Goal: Task Accomplishment & Management: Manage account settings

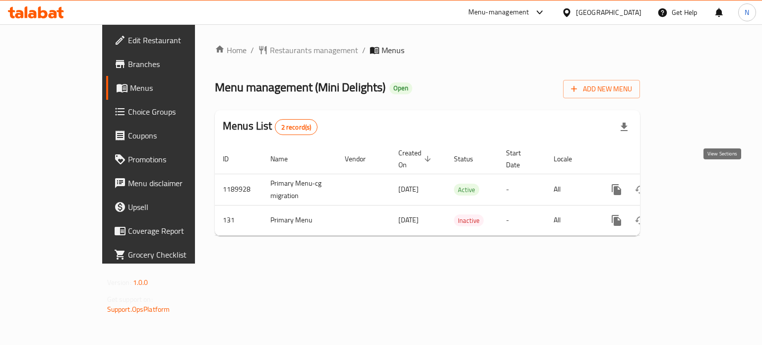
click at [694, 184] on icon "enhanced table" at bounding box center [688, 190] width 12 height 12
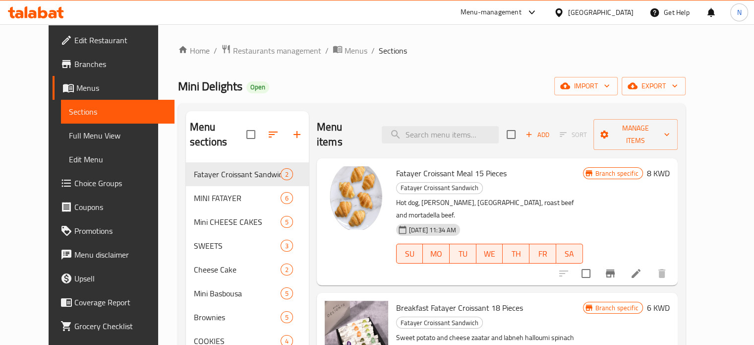
click at [583, 331] on p "Sweet potato and cheese zaatar and labneh halloumi spinach and feta eggplant ch…" at bounding box center [489, 343] width 187 height 25
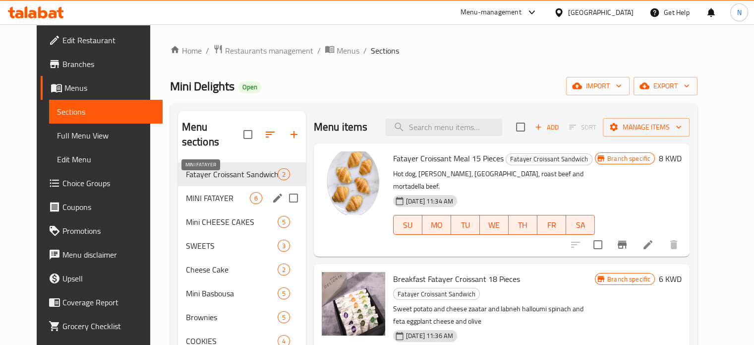
click at [189, 192] on span "MINI FATAYER" at bounding box center [218, 198] width 64 height 12
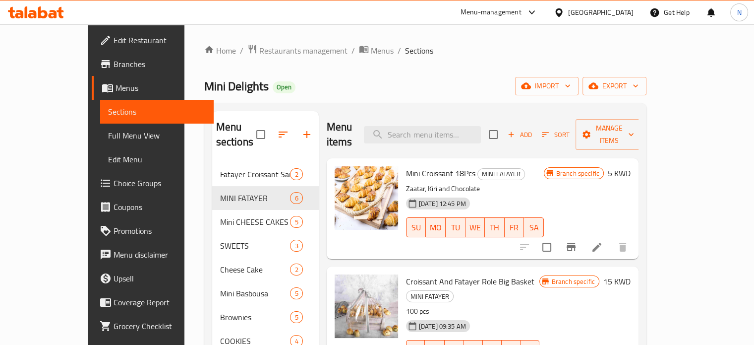
scroll to position [230, 0]
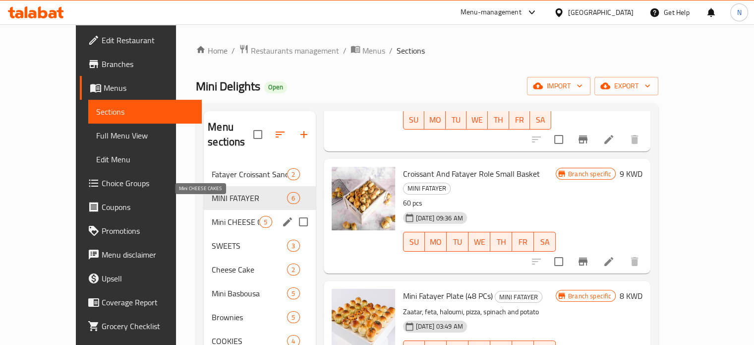
click at [212, 216] on span "Mini CHEESE CAKES" at bounding box center [236, 222] width 48 height 12
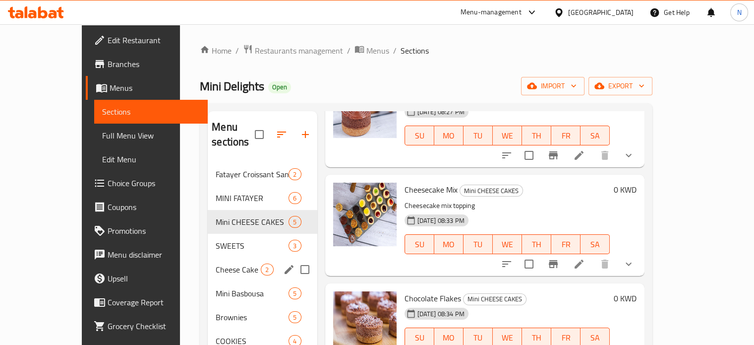
scroll to position [37, 0]
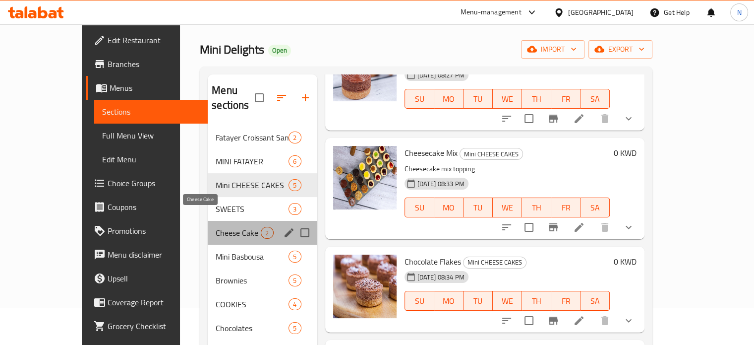
click at [216, 227] on span "Cheese Cake" at bounding box center [238, 233] width 45 height 12
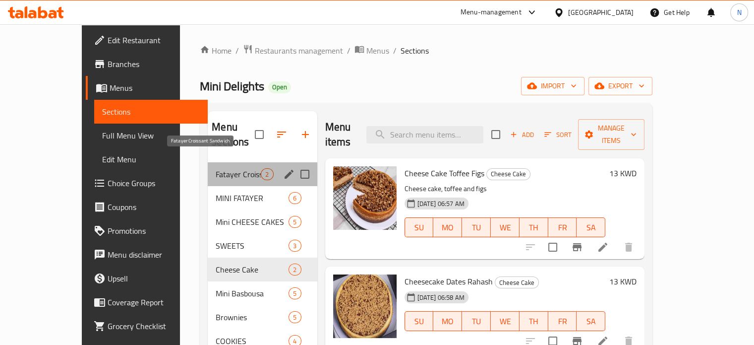
click at [216, 168] on span "Fatayer Croissant Sandwich" at bounding box center [238, 174] width 45 height 12
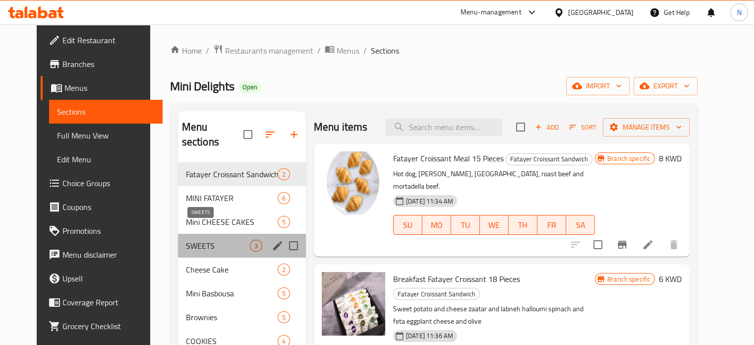
click at [199, 240] on span "SWEETS" at bounding box center [218, 246] width 64 height 12
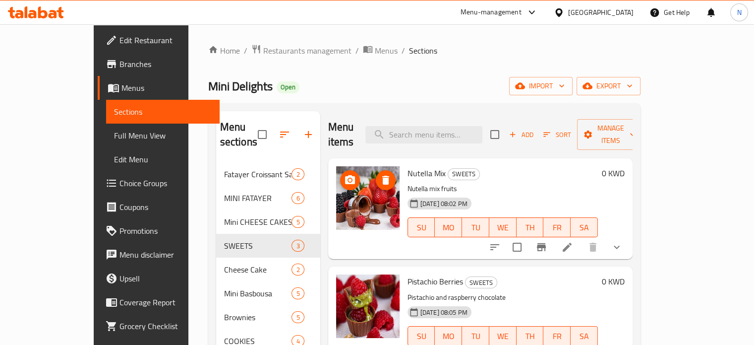
click at [357, 182] on img at bounding box center [367, 197] width 63 height 63
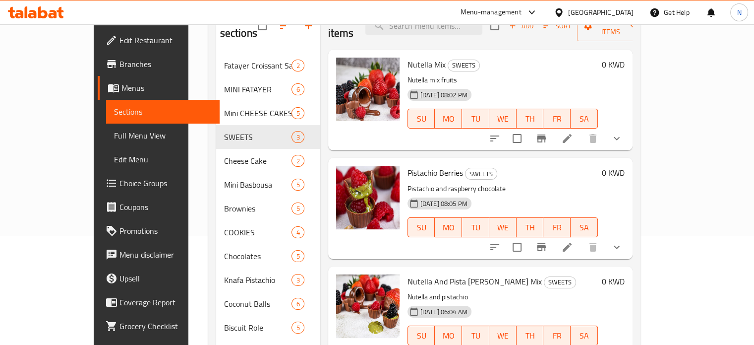
scroll to position [108, 0]
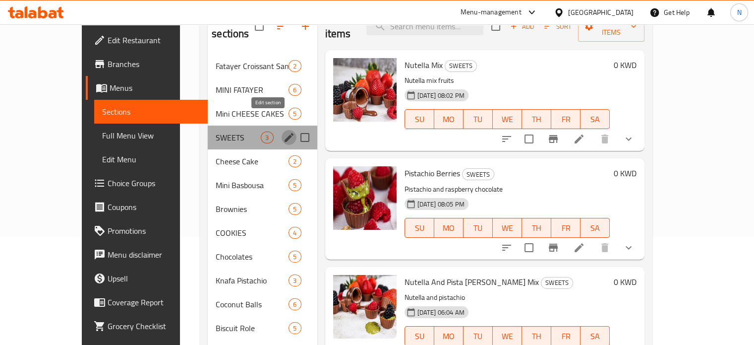
click at [282, 130] on button "edit" at bounding box center [289, 137] width 15 height 15
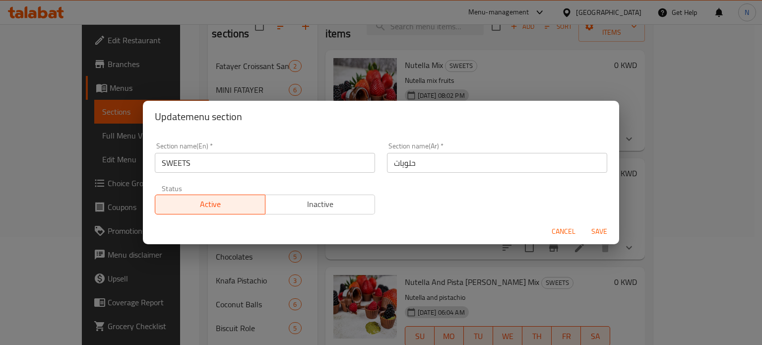
click at [198, 161] on input "SWEETS" at bounding box center [265, 163] width 220 height 20
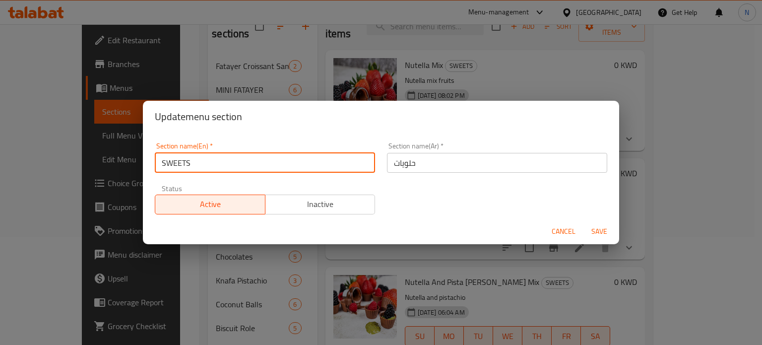
click at [198, 161] on input "SWEETS" at bounding box center [265, 163] width 220 height 20
paste input "“Choco [PERSON_NAME] Bites”"
click at [164, 160] on input "“Choco [PERSON_NAME] Bites" at bounding box center [265, 163] width 220 height 20
type input "Choco [PERSON_NAME] Bites"
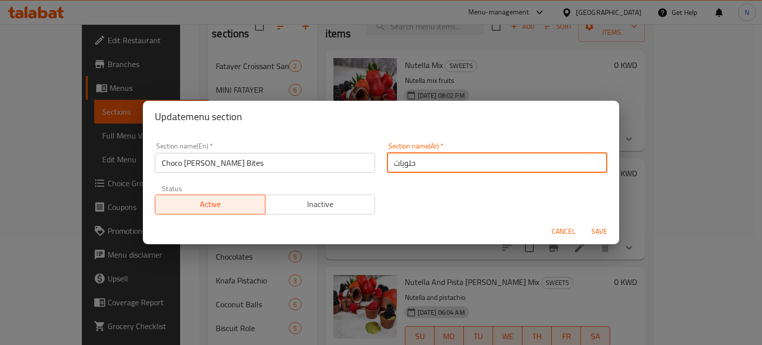
click at [408, 168] on input "حلويات" at bounding box center [497, 163] width 220 height 20
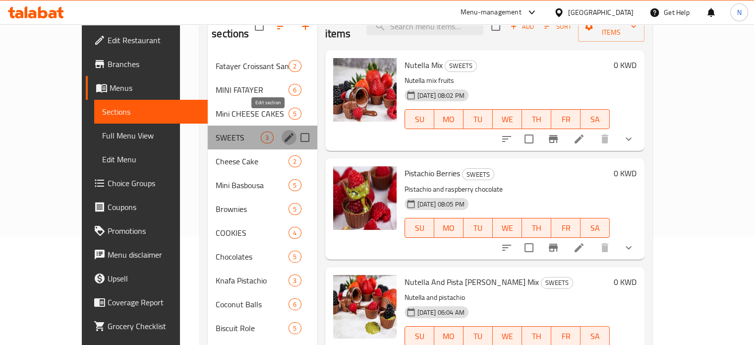
click at [283, 131] on icon "edit" at bounding box center [289, 137] width 12 height 12
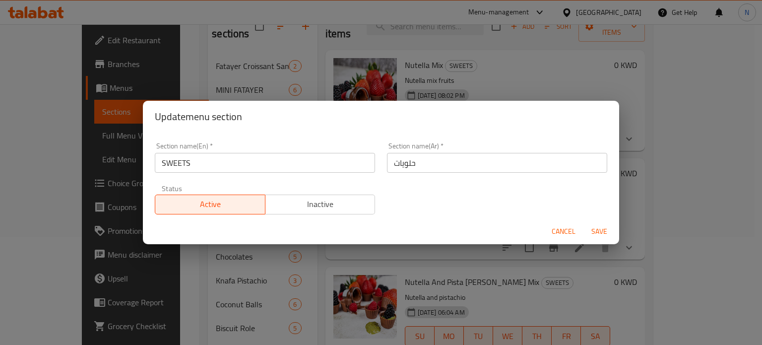
click at [212, 161] on input "SWEETS" at bounding box center [265, 163] width 220 height 20
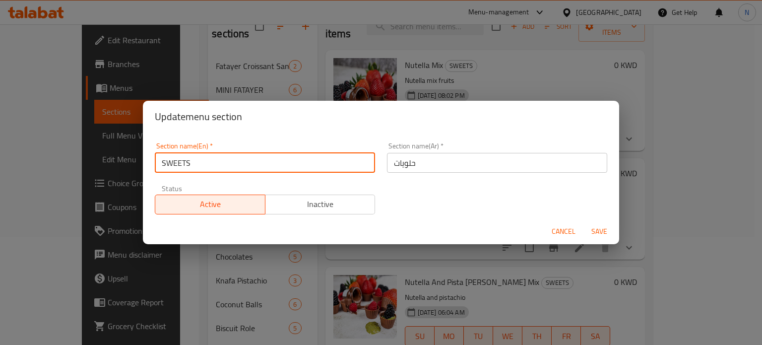
click at [212, 161] on input "SWEETS" at bounding box center [265, 163] width 220 height 20
paste input "“Choco [PERSON_NAME] Bites”"
click at [213, 161] on input "“Choco [PERSON_NAME] Bites”" at bounding box center [265, 163] width 220 height 20
click at [235, 166] on input "“Choco [PERSON_NAME] Bites”" at bounding box center [265, 163] width 220 height 20
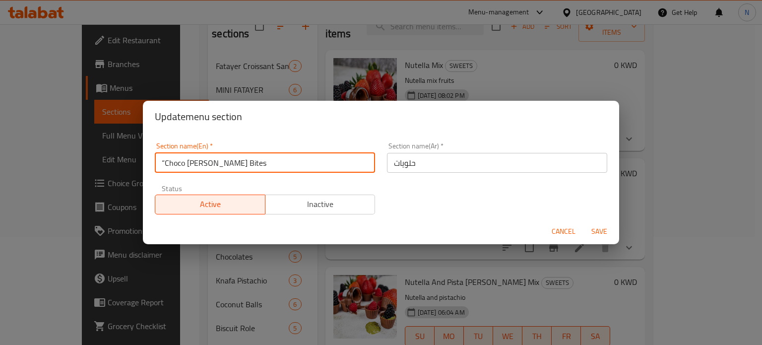
click at [165, 160] on input "“Choco [PERSON_NAME] Bites" at bounding box center [265, 163] width 220 height 20
type input "Choco [PERSON_NAME] Bites"
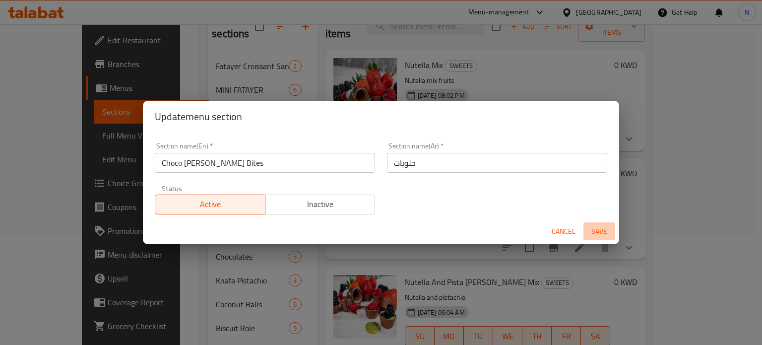
click at [595, 232] on span "Save" at bounding box center [599, 231] width 24 height 12
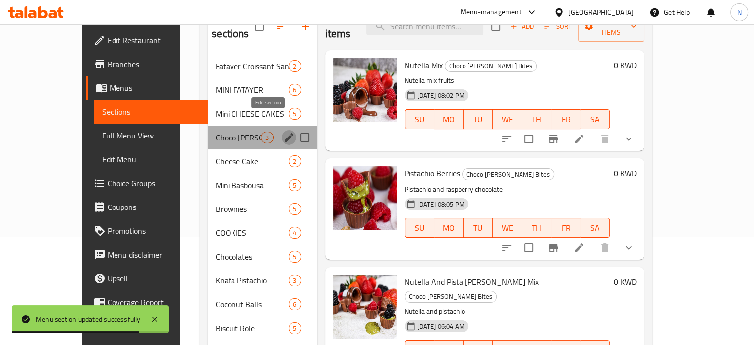
click at [283, 131] on icon "edit" at bounding box center [289, 137] width 12 height 12
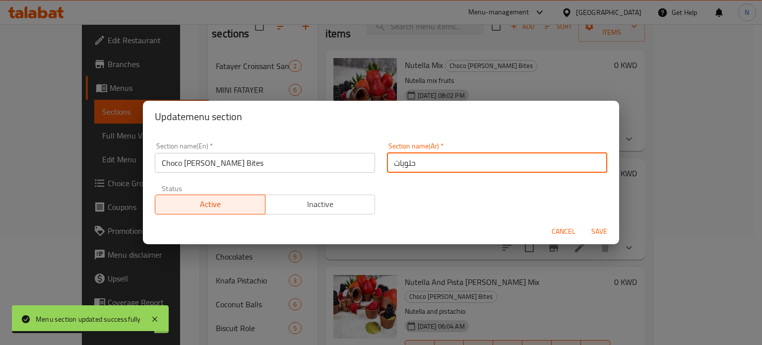
click at [425, 166] on input "حلويات" at bounding box center [497, 163] width 220 height 20
paste input "قطع الشوكولاتة والتو"
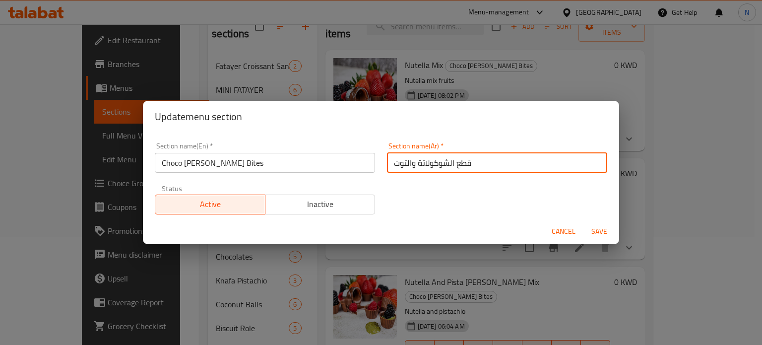
type input "قطع الشوكولاتة والتوت"
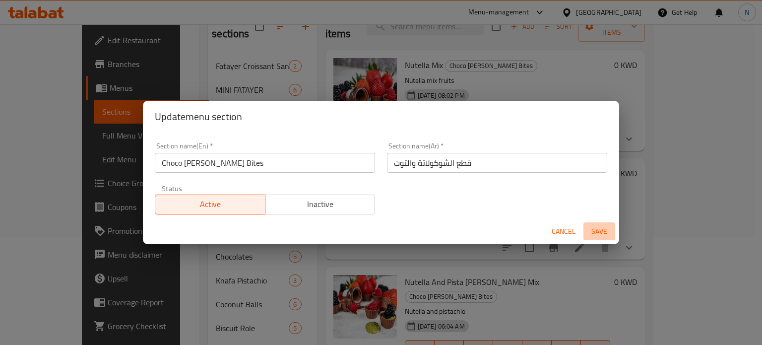
click at [592, 235] on span "Save" at bounding box center [599, 231] width 24 height 12
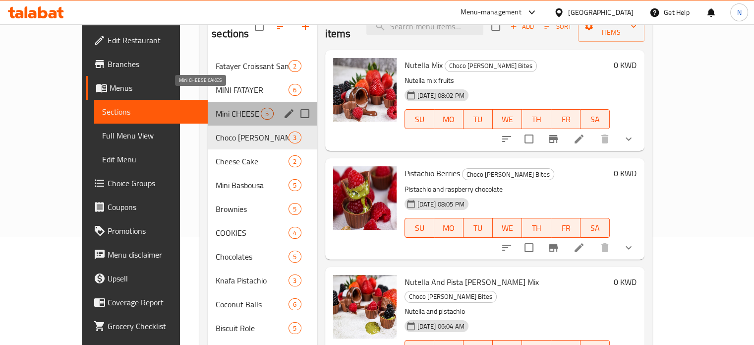
click at [222, 108] on span "Mini CHEESE CAKES" at bounding box center [238, 114] width 45 height 12
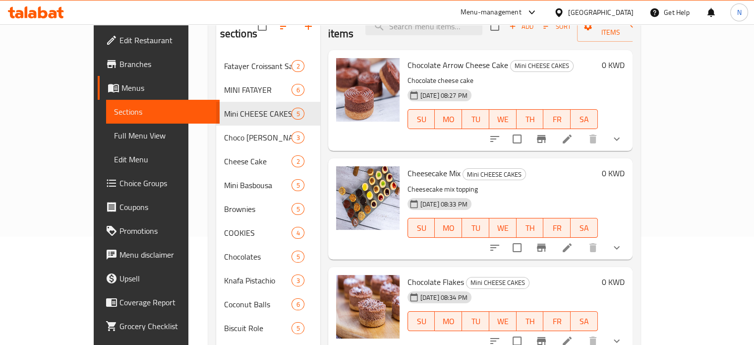
scroll to position [92, 0]
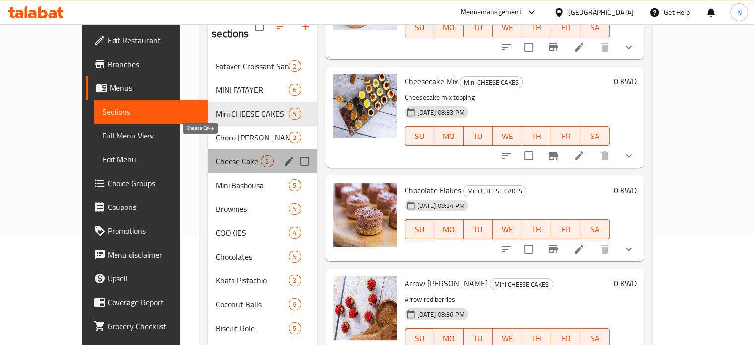
click at [225, 155] on span "Cheese Cake" at bounding box center [238, 161] width 45 height 12
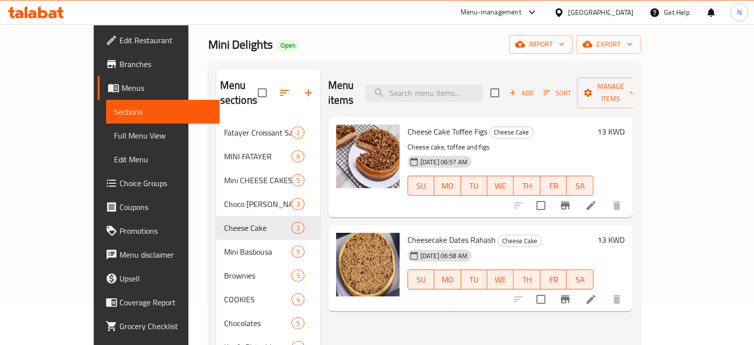
scroll to position [42, 0]
click at [571, 88] on span "Sort" at bounding box center [557, 92] width 27 height 11
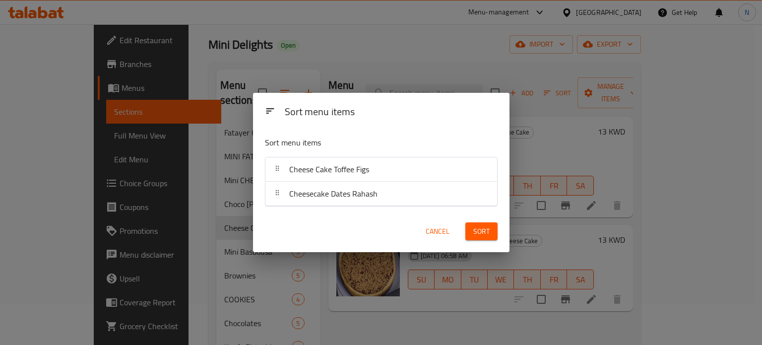
click at [525, 144] on div "Sort menu items Sort menu items Cheese Cake Toffee Figs Cheesecake Dates Rahash…" at bounding box center [381, 172] width 762 height 345
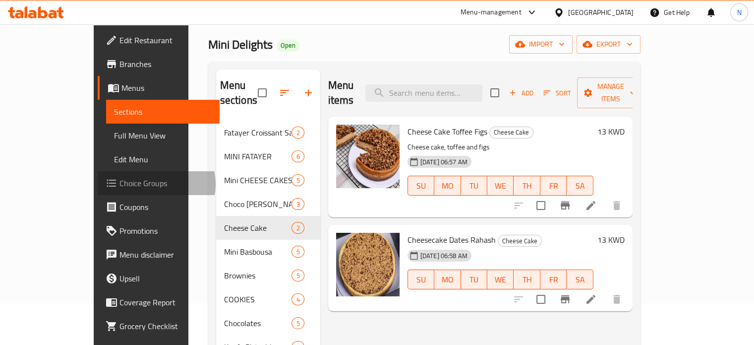
click at [120, 184] on span "Choice Groups" at bounding box center [166, 183] width 92 height 12
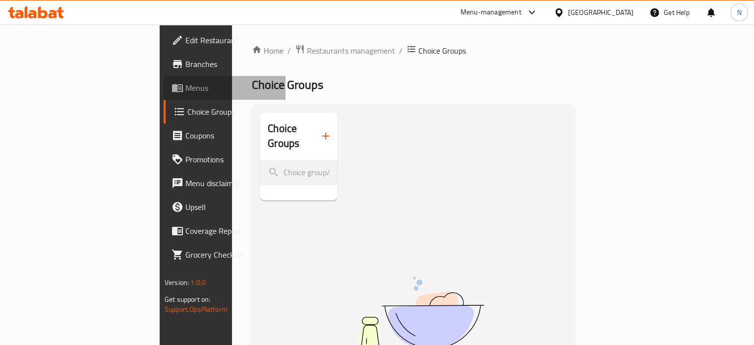
click at [185, 86] on span "Menus" at bounding box center [231, 88] width 92 height 12
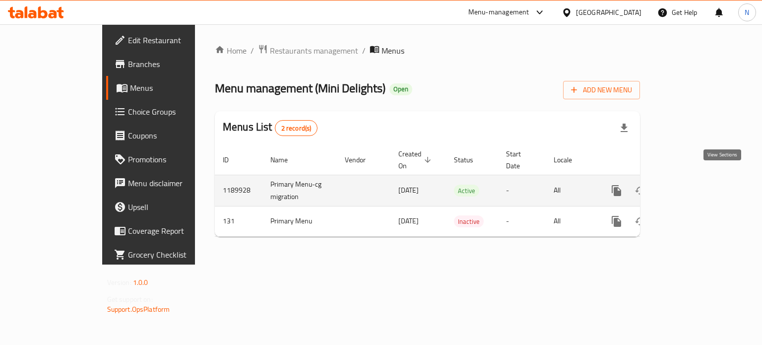
click at [692, 186] on icon "enhanced table" at bounding box center [687, 190] width 9 height 9
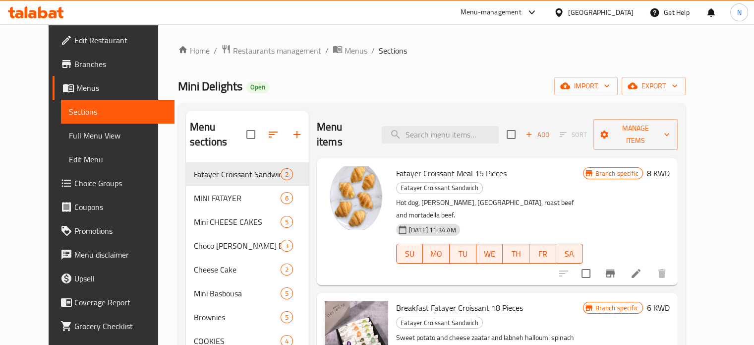
click at [69, 161] on span "Edit Menu" at bounding box center [118, 159] width 98 height 12
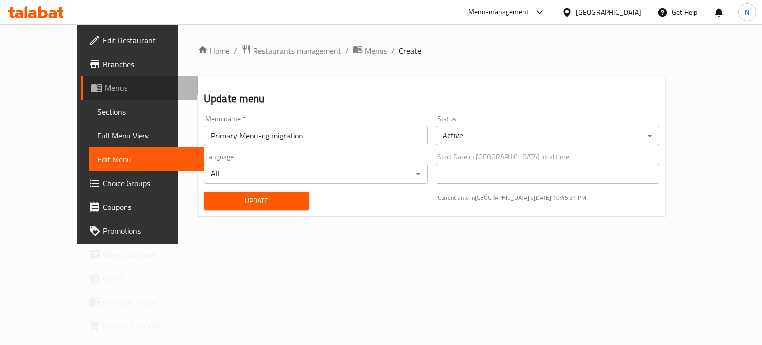
click at [105, 85] on span "Menus" at bounding box center [151, 88] width 92 height 12
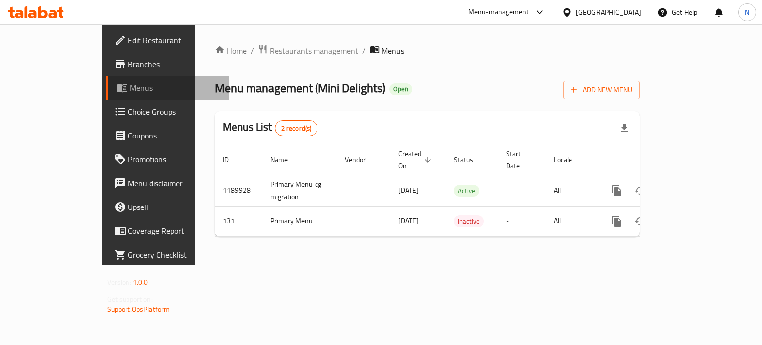
click at [130, 85] on span "Menus" at bounding box center [176, 88] width 92 height 12
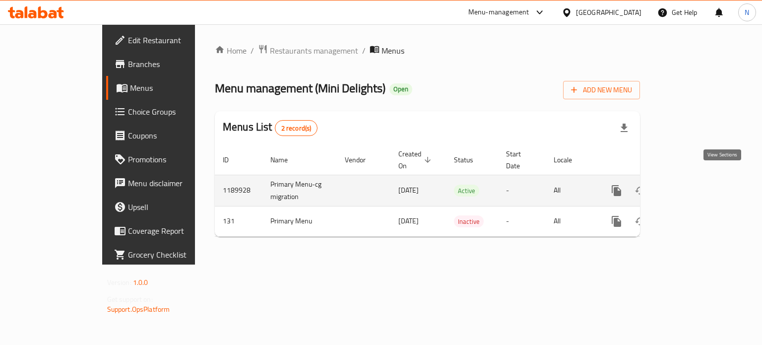
click at [692, 186] on icon "enhanced table" at bounding box center [687, 190] width 9 height 9
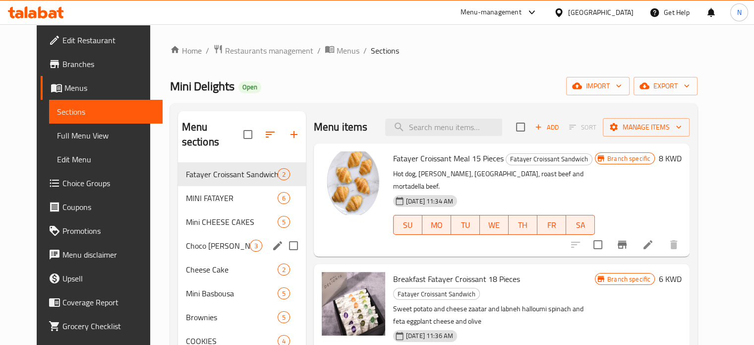
scroll to position [8, 0]
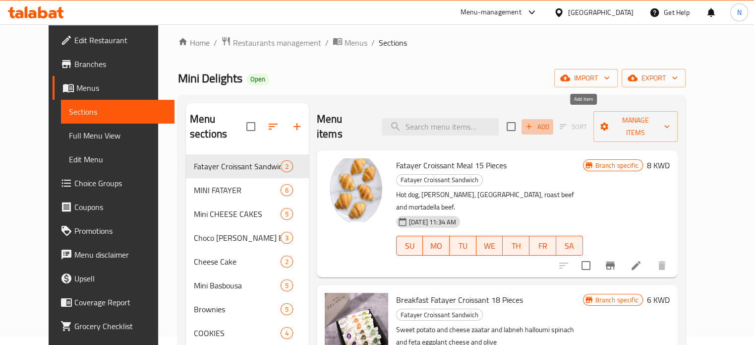
click at [551, 121] on span "Add" at bounding box center [537, 126] width 27 height 11
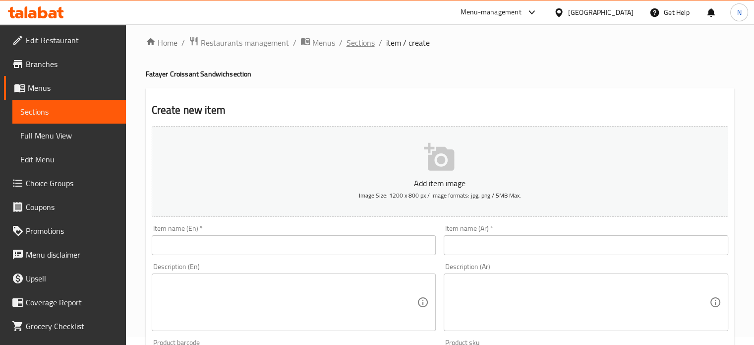
click at [363, 41] on span "Sections" at bounding box center [361, 43] width 28 height 12
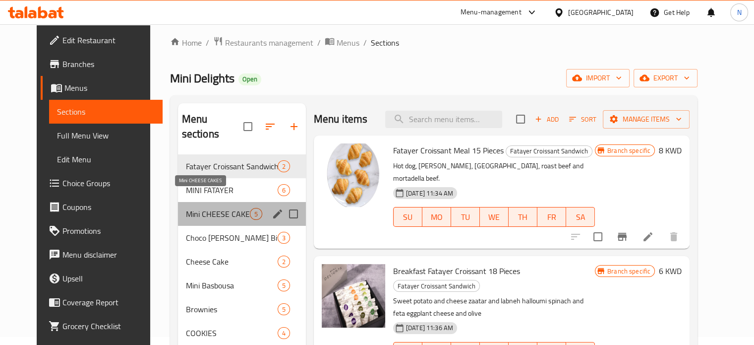
click at [190, 208] on span "Mini CHEESE CAKES" at bounding box center [218, 214] width 64 height 12
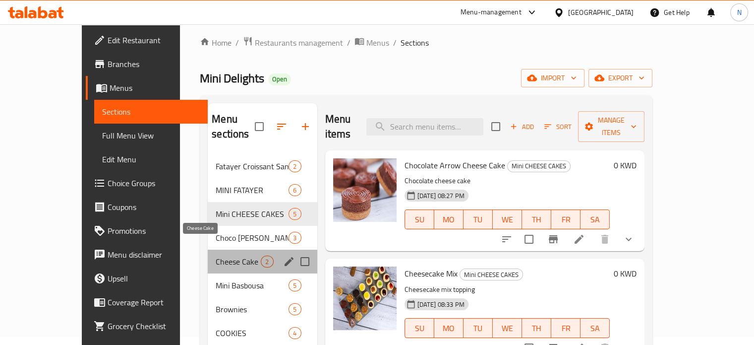
click at [216, 255] on span "Cheese Cake" at bounding box center [238, 261] width 45 height 12
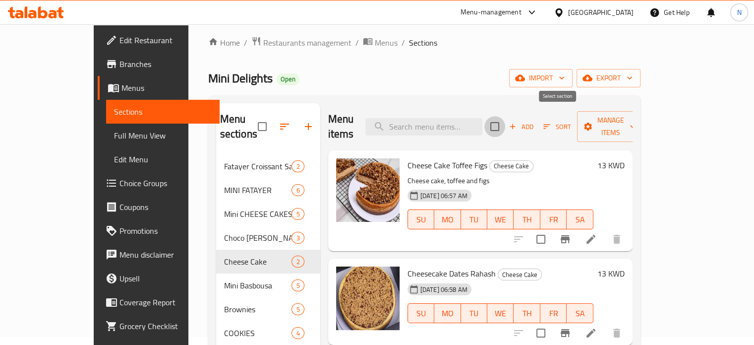
click at [505, 123] on input "checkbox" at bounding box center [495, 126] width 21 height 21
checkbox input "true"
click at [571, 121] on span "Sort" at bounding box center [557, 126] width 27 height 11
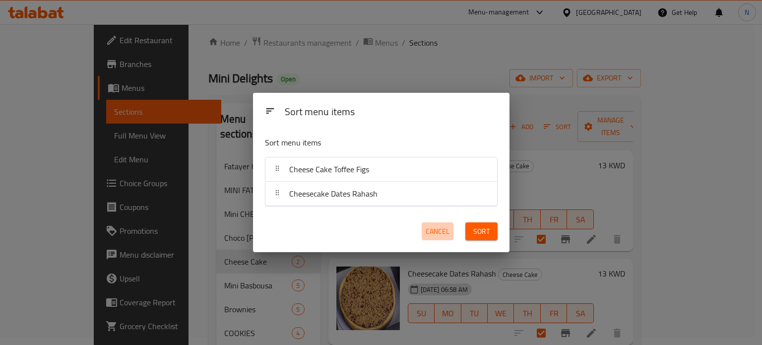
click at [431, 228] on span "Cancel" at bounding box center [438, 231] width 24 height 12
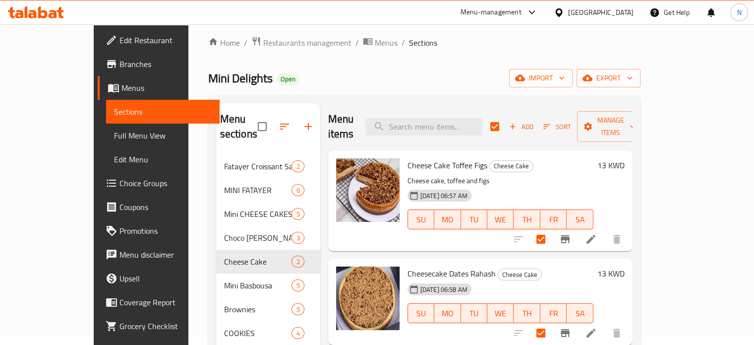
click at [594, 158] on h6 "Cheese Cake Toffee Figs Cheese Cake" at bounding box center [501, 165] width 186 height 14
click at [505, 120] on input "checkbox" at bounding box center [495, 126] width 21 height 21
checkbox input "false"
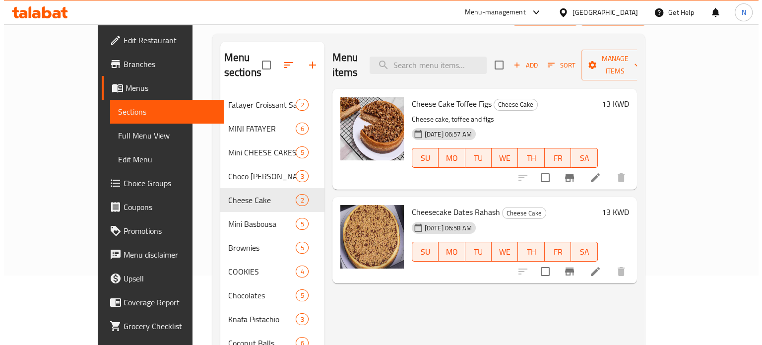
scroll to position [70, 0]
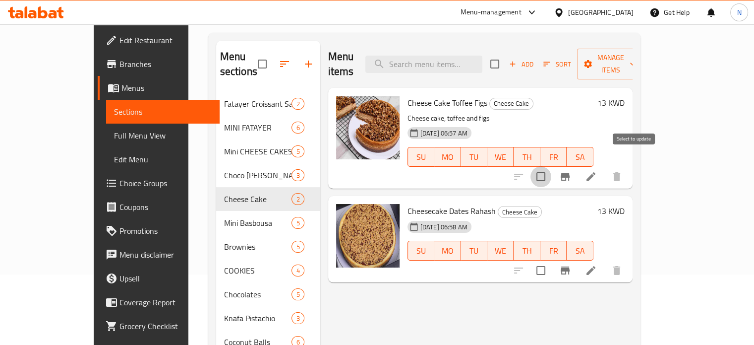
click at [552, 166] on input "checkbox" at bounding box center [541, 176] width 21 height 21
checkbox input "true"
click at [644, 63] on button "Manage items" at bounding box center [610, 64] width 66 height 31
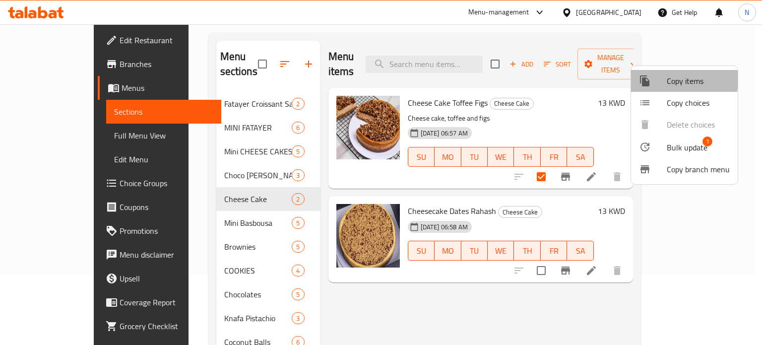
click at [663, 79] on div at bounding box center [653, 81] width 28 height 12
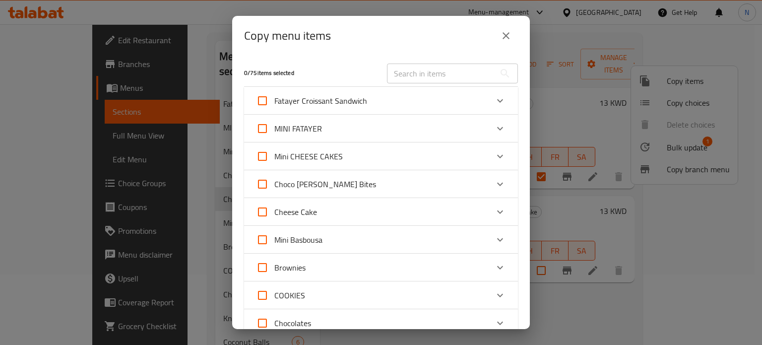
click at [349, 205] on div "Cheese Cake" at bounding box center [372, 212] width 232 height 24
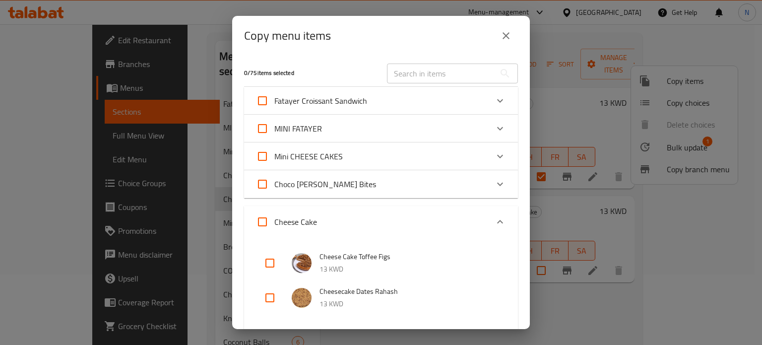
click at [257, 221] on input "Cheese Cake" at bounding box center [262, 222] width 24 height 24
checkbox input "true"
click at [257, 221] on input "Cheese Cake" at bounding box center [262, 222] width 24 height 24
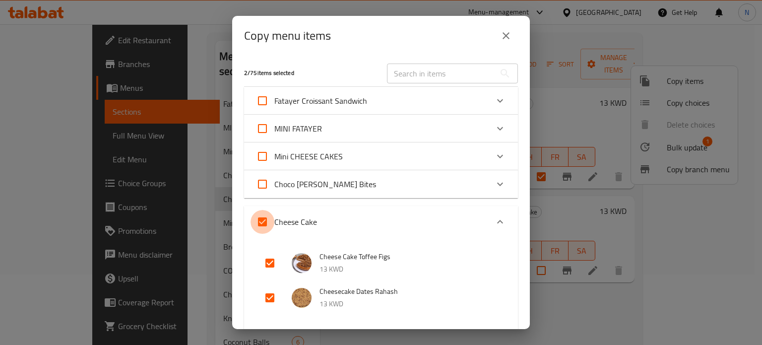
checkbox input "false"
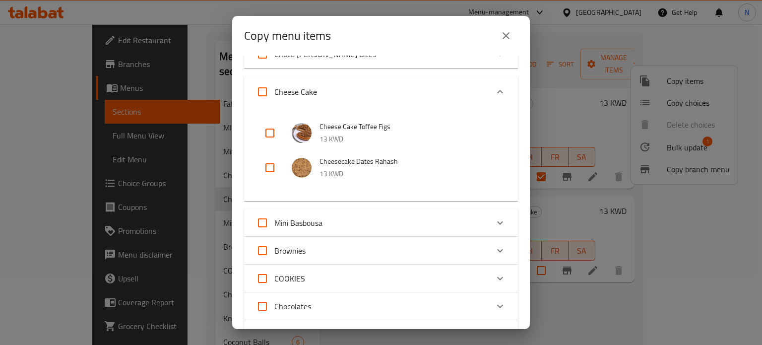
scroll to position [0, 0]
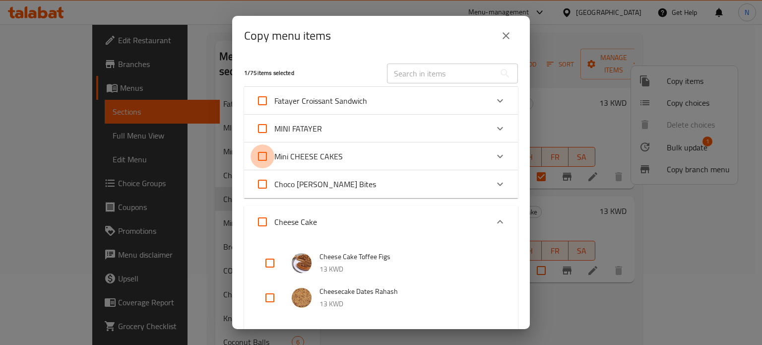
click at [267, 152] on input "Mini CHEESE CAKES" at bounding box center [262, 156] width 24 height 24
checkbox input "true"
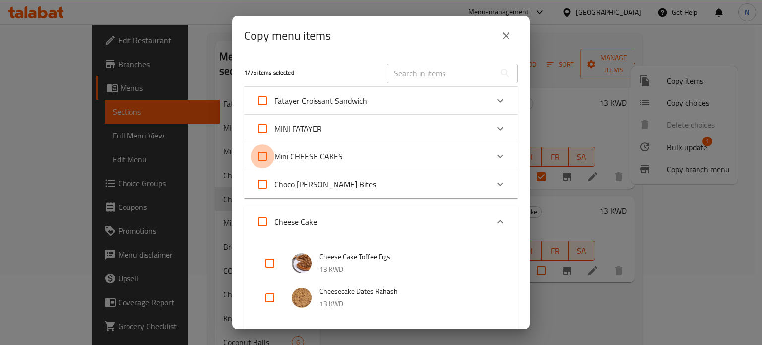
checkbox input "true"
click at [262, 217] on input "Cheese Cake" at bounding box center [262, 222] width 24 height 24
checkbox input "true"
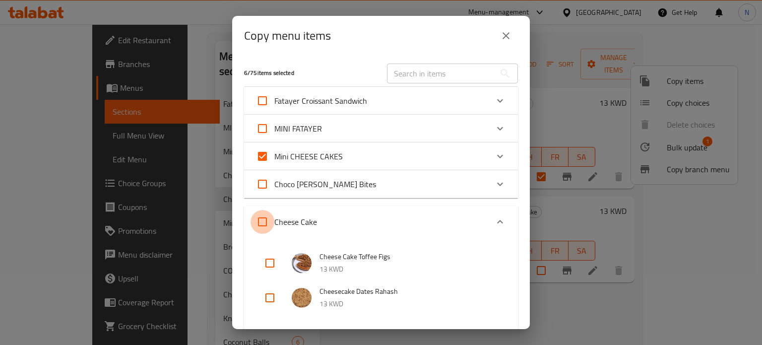
checkbox input "true"
click at [262, 217] on input "Cheese Cake" at bounding box center [262, 222] width 24 height 24
checkbox input "false"
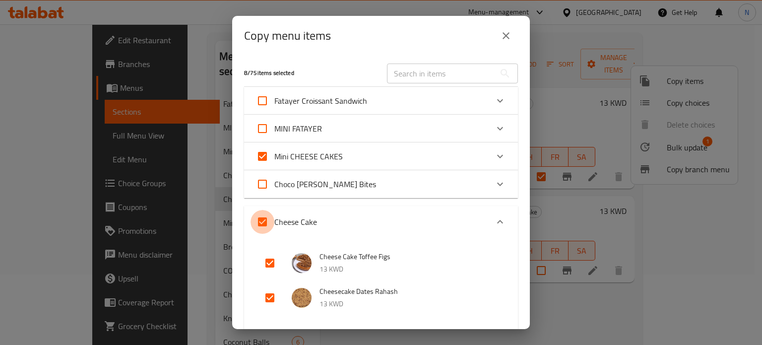
checkbox input "false"
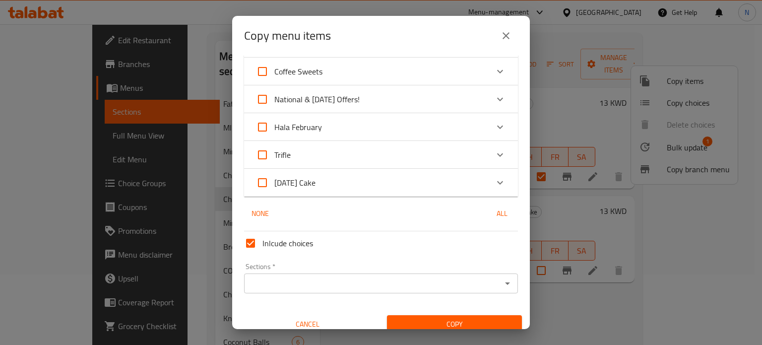
scroll to position [486, 0]
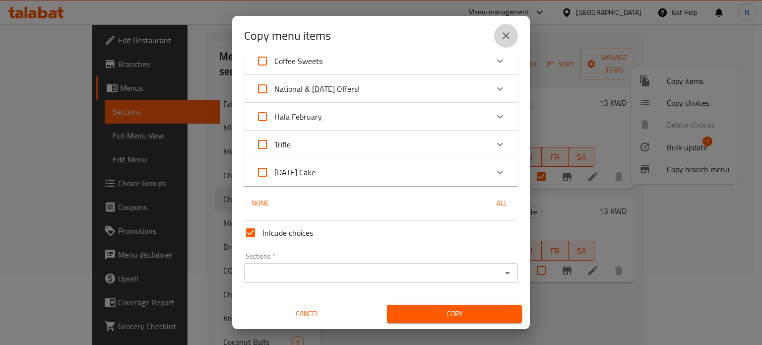
click at [506, 38] on icon "close" at bounding box center [506, 36] width 12 height 12
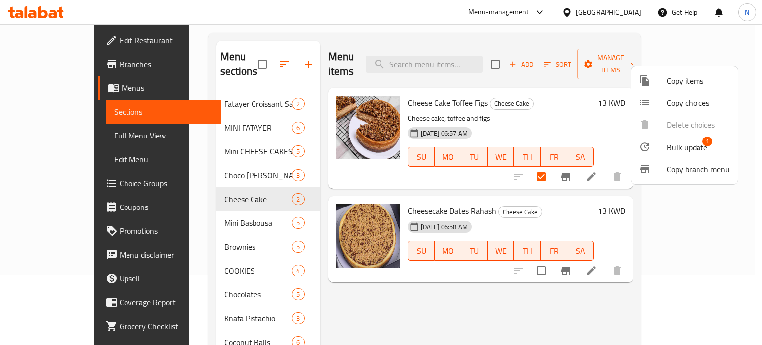
click at [567, 79] on div at bounding box center [381, 172] width 762 height 345
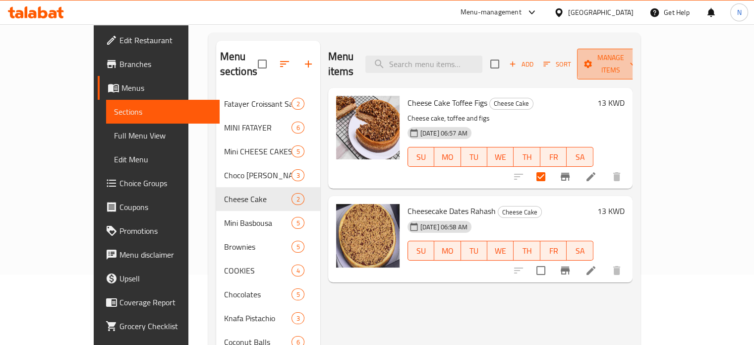
click at [636, 61] on span "Manage items" at bounding box center [610, 64] width 51 height 25
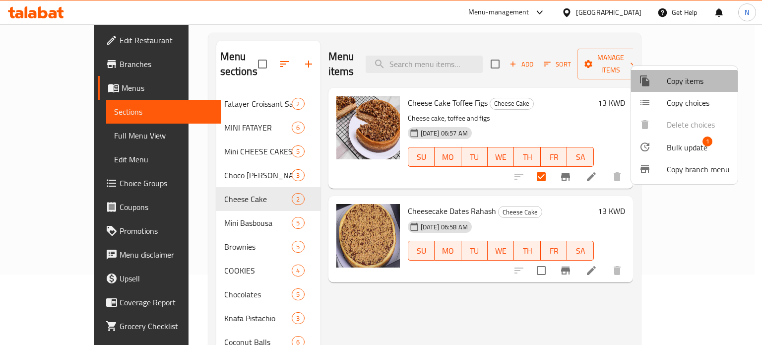
click at [678, 87] on span "Copy items" at bounding box center [698, 81] width 63 height 12
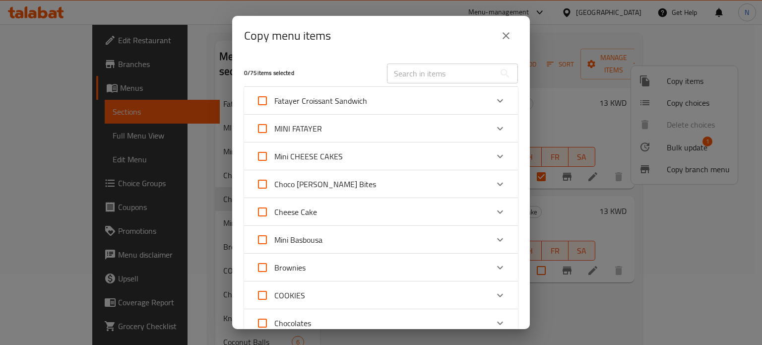
click at [341, 157] on span "Mini CHEESE CAKES" at bounding box center [308, 156] width 68 height 15
click at [274, 157] on input "Mini CHEESE CAKES" at bounding box center [262, 156] width 24 height 24
checkbox input "true"
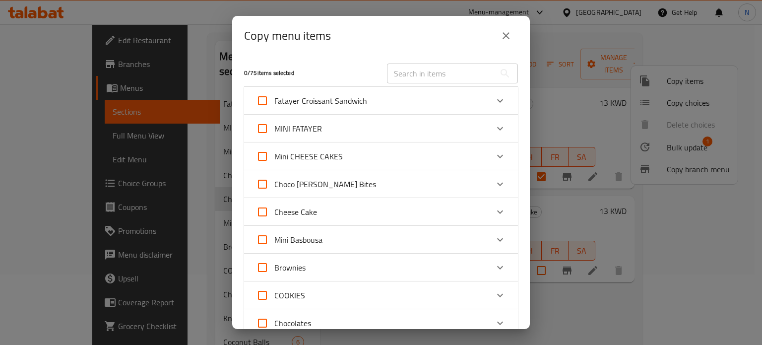
checkbox input "true"
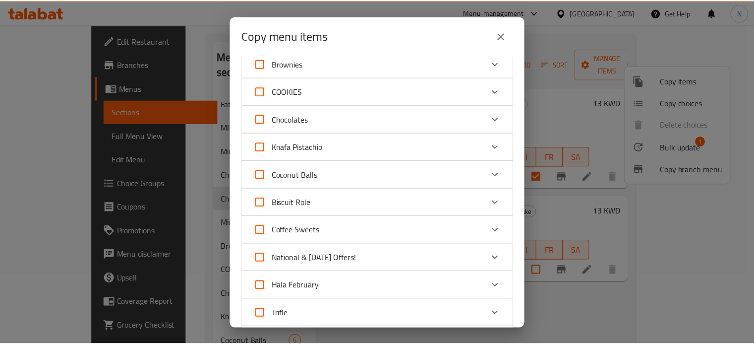
scroll to position [373, 0]
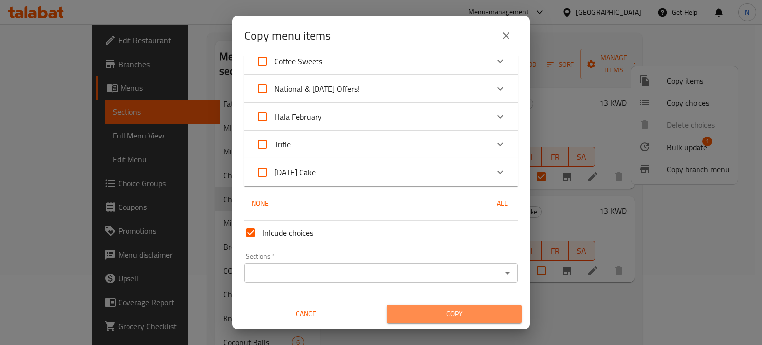
click at [477, 311] on span "Copy" at bounding box center [454, 313] width 119 height 12
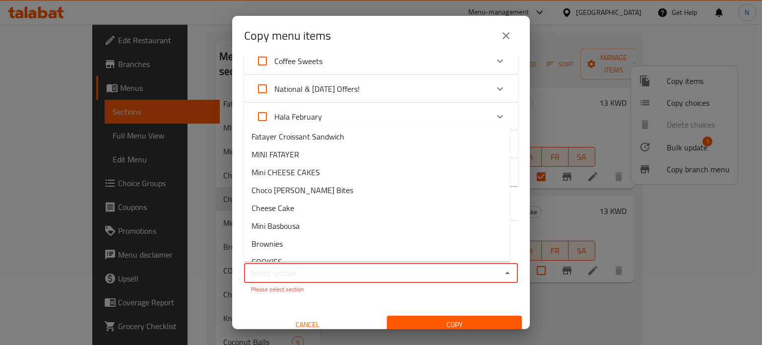
click at [455, 267] on input "Sections   *" at bounding box center [372, 273] width 251 height 14
click at [325, 166] on li "Mini CHEESE CAKES" at bounding box center [377, 172] width 266 height 18
type input "Mini CHEESE CAKES"
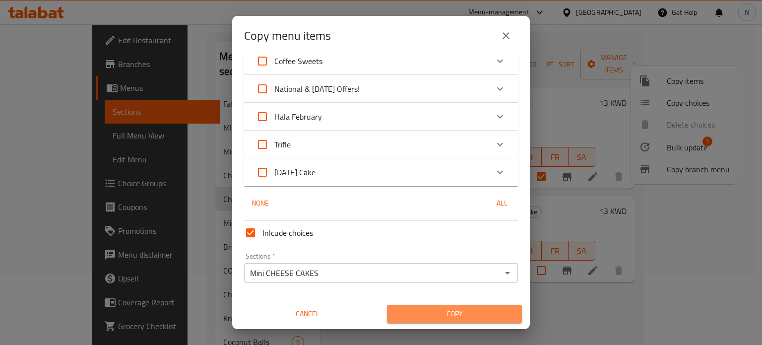
click at [468, 315] on span "Copy" at bounding box center [454, 313] width 119 height 12
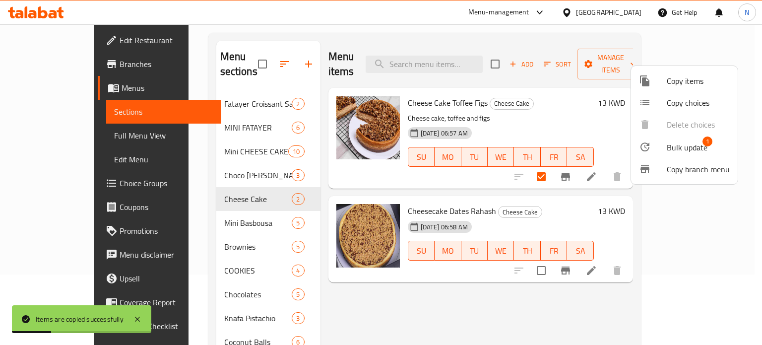
click at [200, 138] on div at bounding box center [381, 172] width 762 height 345
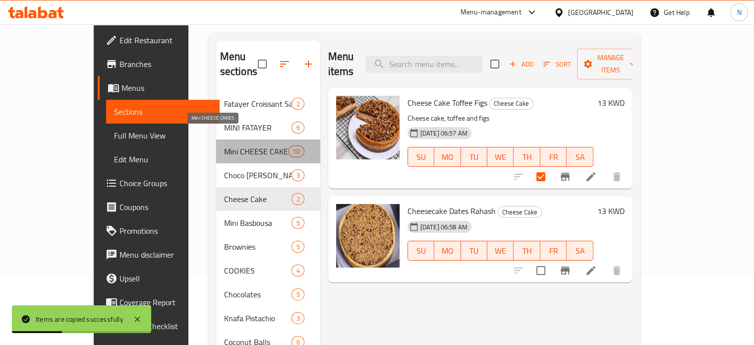
click at [224, 145] on span "Mini CHEESE CAKES" at bounding box center [256, 151] width 64 height 12
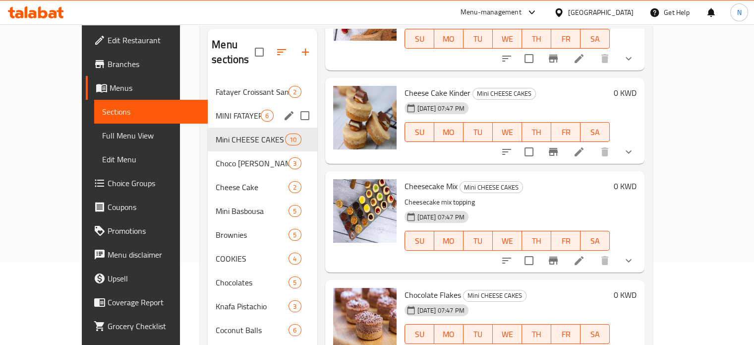
scroll to position [81, 0]
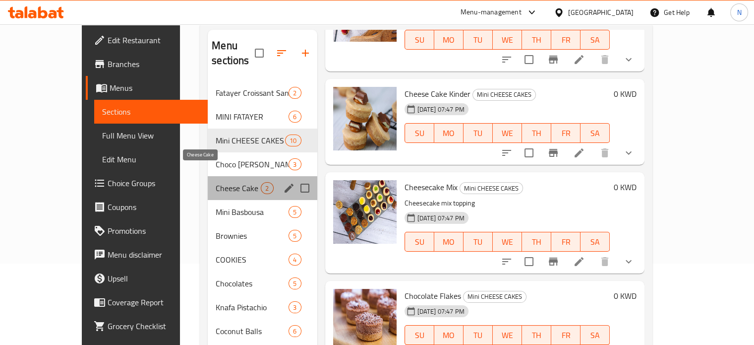
click at [216, 182] on span "Cheese Cake" at bounding box center [238, 188] width 45 height 12
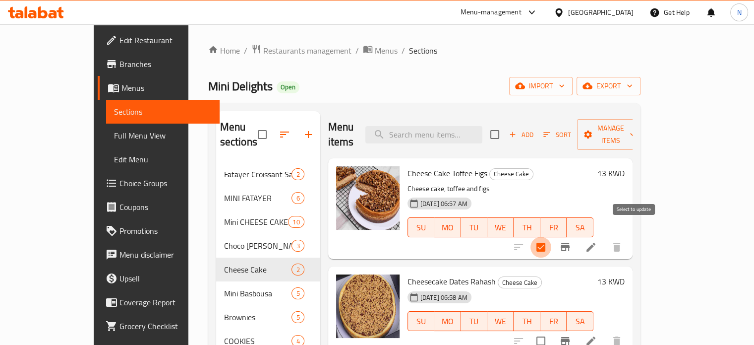
click at [552, 237] on input "checkbox" at bounding box center [541, 247] width 21 height 21
checkbox input "false"
click at [583, 249] on div "Menu items Add Sort Manage items Cheese Cake Toffee Figs Cheese Cake Cheese cak…" at bounding box center [476, 341] width 312 height 460
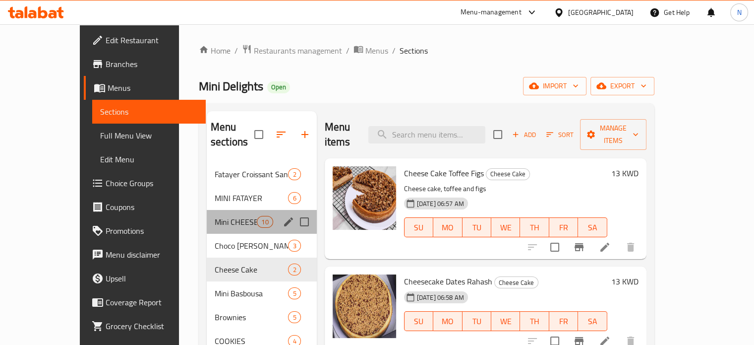
click at [207, 210] on div "Mini CHEESE CAKES 10" at bounding box center [262, 222] width 110 height 24
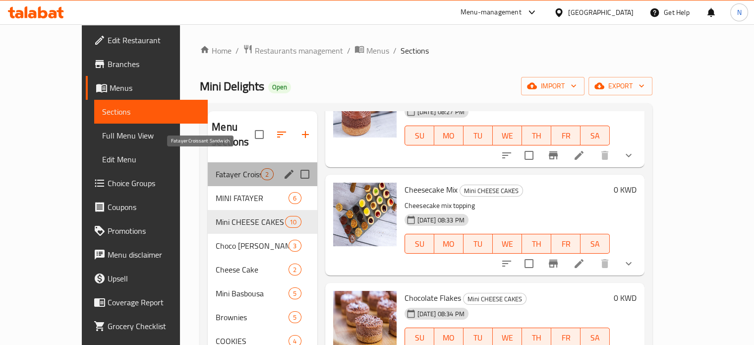
click at [216, 168] on span "Fatayer Croissant Sandwich" at bounding box center [238, 174] width 45 height 12
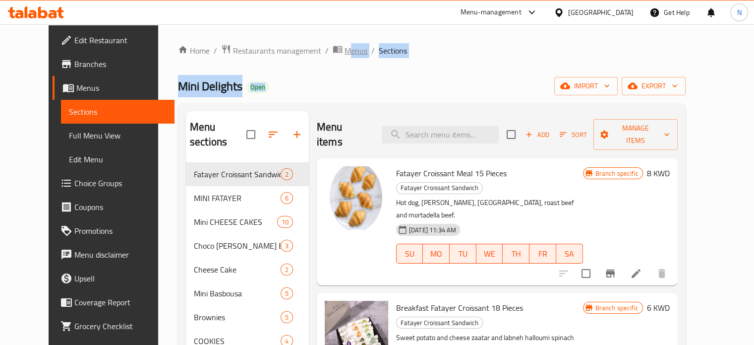
drag, startPoint x: 314, startPoint y: 60, endPoint x: 317, endPoint y: 49, distance: 10.8
click at [317, 49] on div "Home / Restaurants management / Menus / Sections Mini Delights Open import expo…" at bounding box center [432, 311] width 508 height 535
click at [345, 49] on span "Menus" at bounding box center [356, 51] width 23 height 12
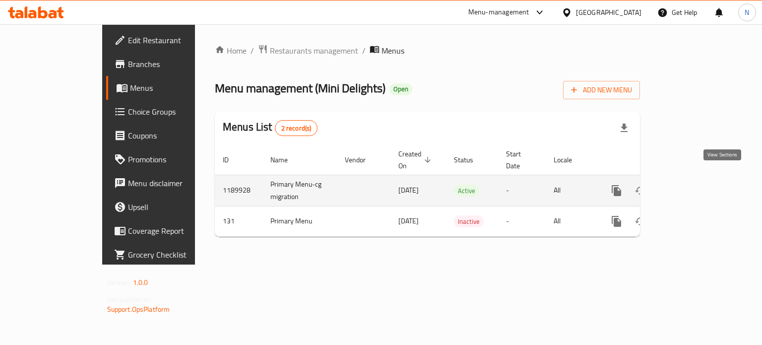
click at [692, 186] on icon "enhanced table" at bounding box center [687, 190] width 9 height 9
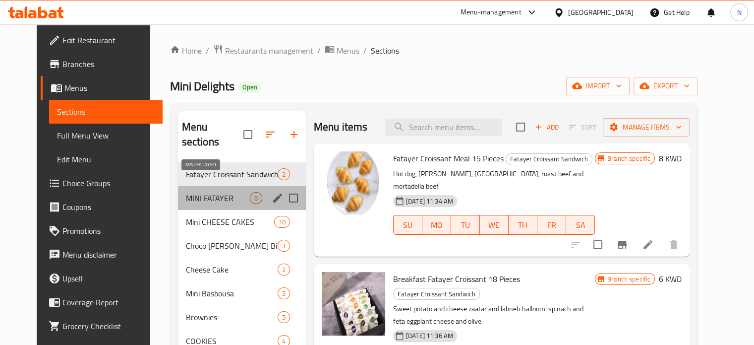
click at [188, 192] on span "MINI FATAYER" at bounding box center [218, 198] width 64 height 12
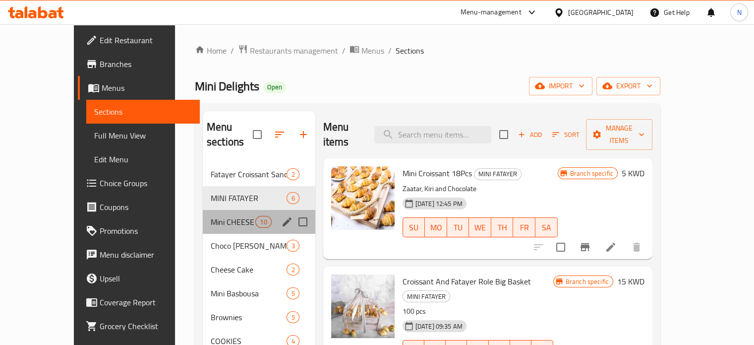
click at [203, 210] on div "Mini CHEESE CAKES 10" at bounding box center [259, 222] width 113 height 24
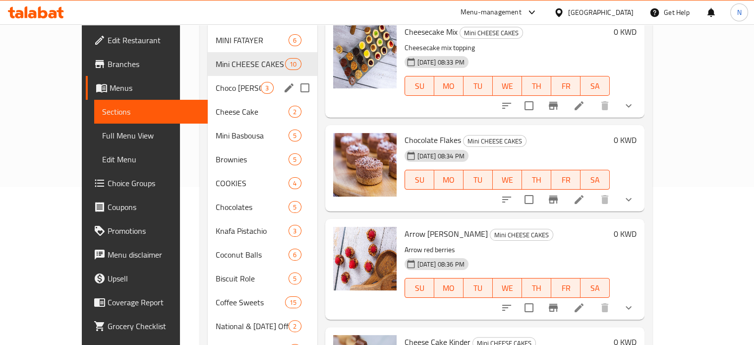
scroll to position [157, 0]
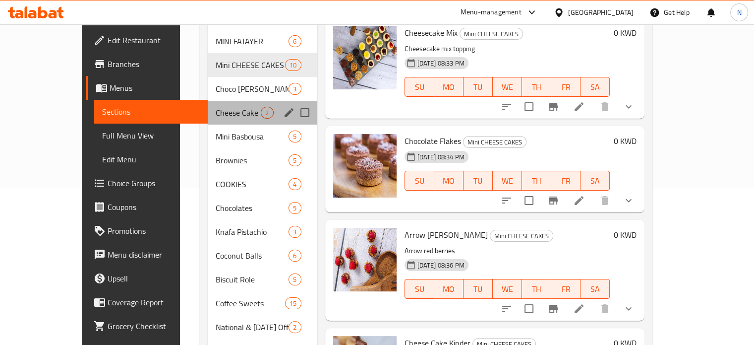
click at [208, 105] on div "Cheese Cake 2" at bounding box center [262, 113] width 109 height 24
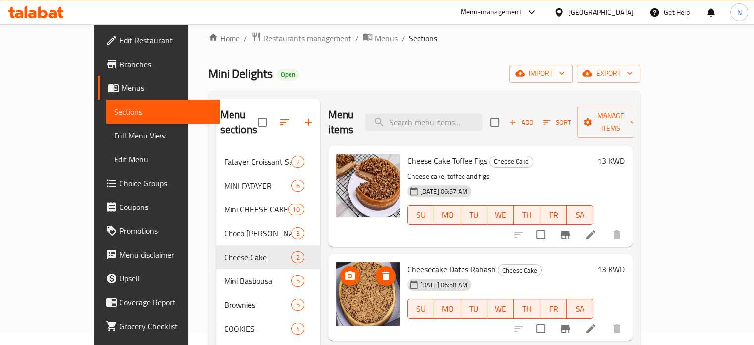
scroll to position [12, 0]
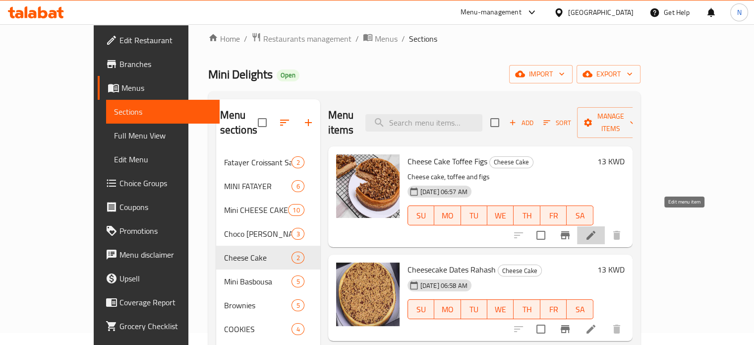
click at [597, 229] on icon at bounding box center [591, 235] width 12 height 12
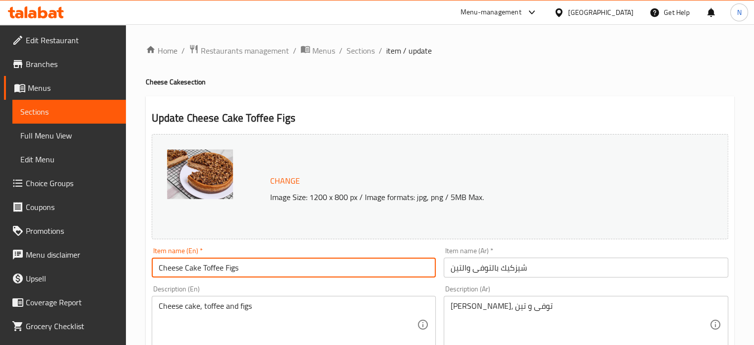
click at [272, 259] on input "Cheese Cake Toffee Figs" at bounding box center [294, 267] width 285 height 20
type input "Cheese Cake Toffee Figs for 5 to 6 people"
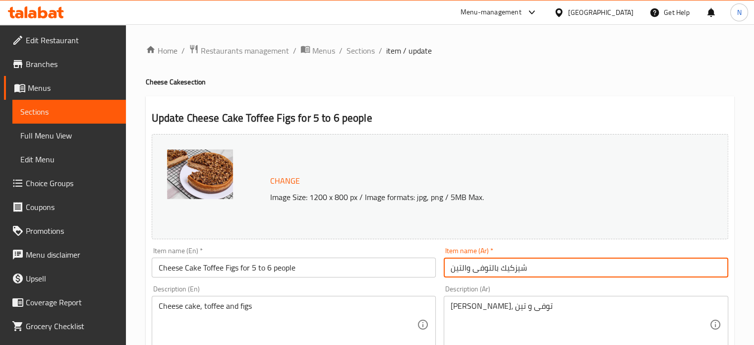
click at [448, 270] on input "شيزكيك بالتوفى والتين" at bounding box center [586, 267] width 285 height 20
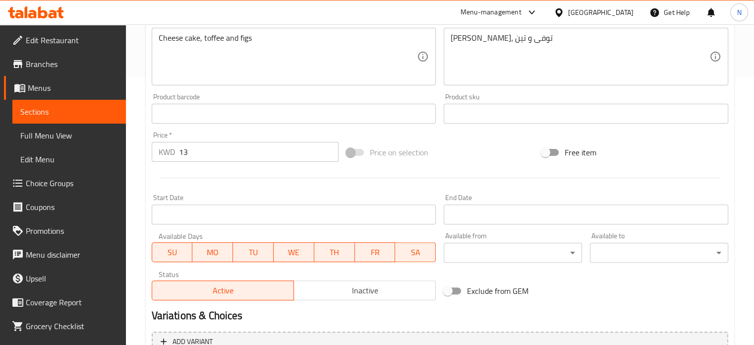
scroll to position [369, 0]
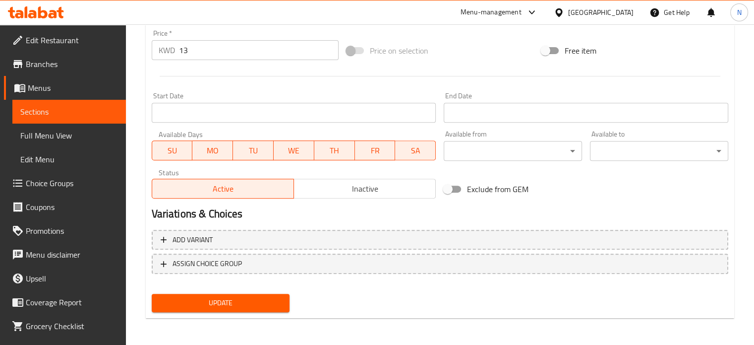
type input "الى 4 او 5 أشخاص شيزكيك بالتوفى والتين"
click at [255, 300] on span "Update" at bounding box center [221, 303] width 123 height 12
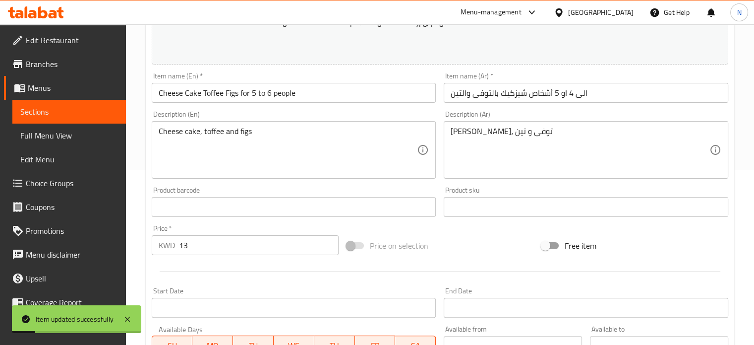
scroll to position [0, 0]
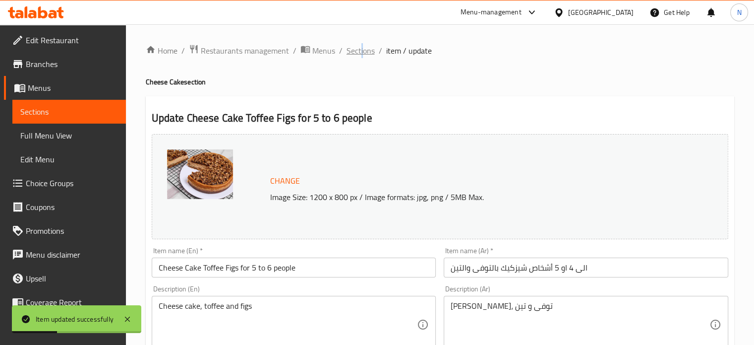
drag, startPoint x: 360, startPoint y: 42, endPoint x: 363, endPoint y: 50, distance: 8.0
click at [363, 50] on span "Sections" at bounding box center [361, 51] width 28 height 12
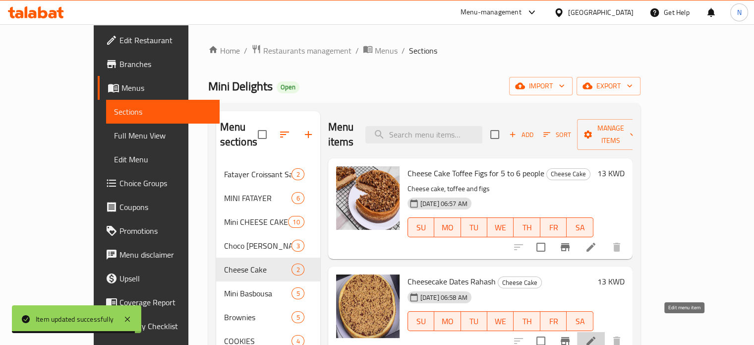
click at [597, 335] on icon at bounding box center [591, 341] width 12 height 12
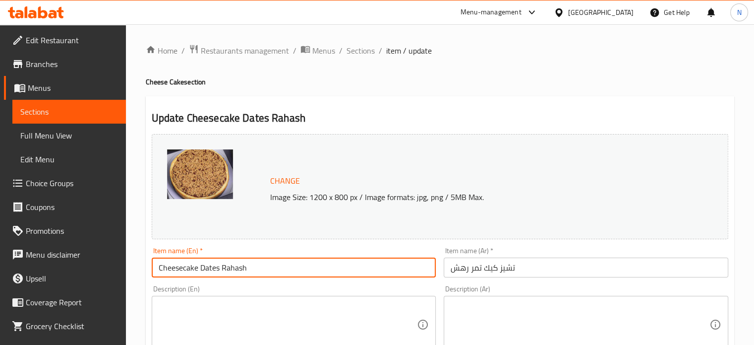
click at [263, 269] on input "Cheesecake Dates Rahash" at bounding box center [294, 267] width 285 height 20
type input "Cheesecake Dates Rahash for 5 to 6 people"
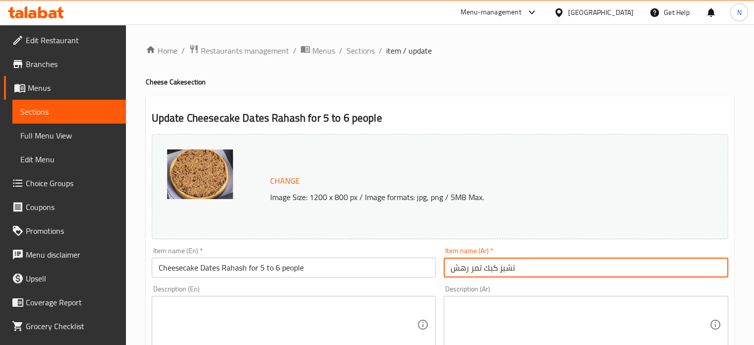
click at [448, 271] on input "تشيز كيك تمر رهش" at bounding box center [586, 267] width 285 height 20
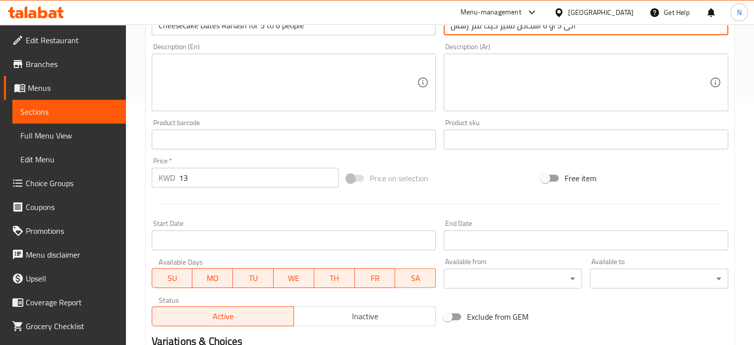
scroll to position [369, 0]
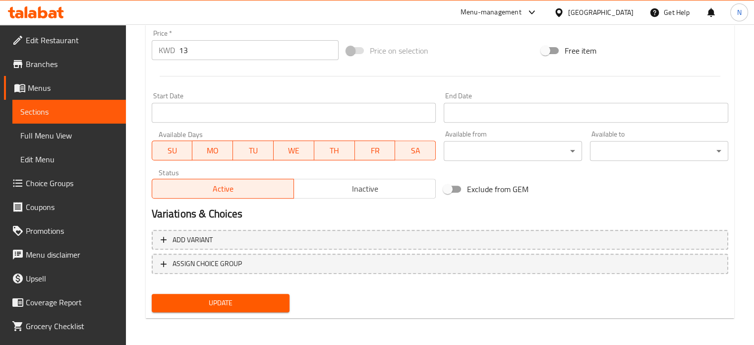
type input "الى 5 او 6 أشخاص تشيز كيك تمر رهش"
click at [252, 312] on div "Update" at bounding box center [221, 303] width 146 height 26
click at [253, 307] on span "Update" at bounding box center [221, 303] width 123 height 12
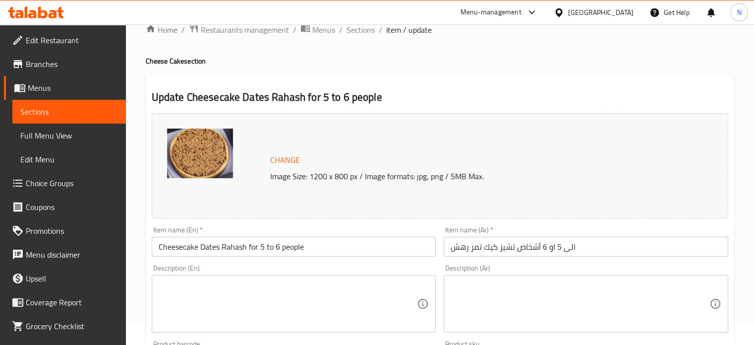
scroll to position [0, 0]
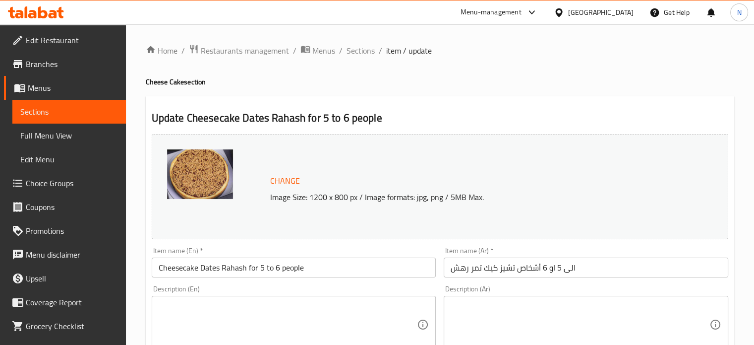
click at [343, 50] on ol "Home / Restaurants management / Menus / Sections / item / update" at bounding box center [440, 50] width 589 height 13
click at [354, 48] on span "Sections" at bounding box center [361, 51] width 28 height 12
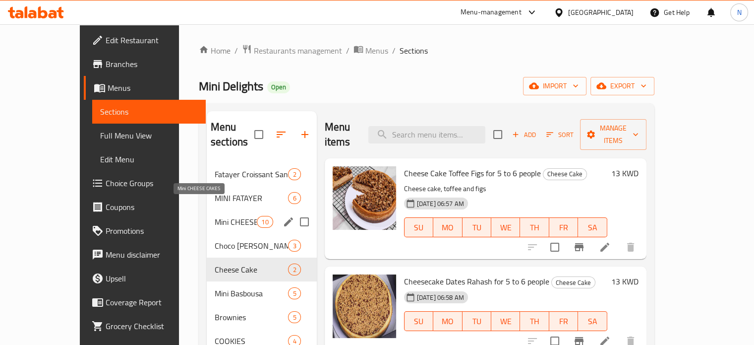
click at [215, 216] on span "Mini CHEESE CAKES" at bounding box center [236, 222] width 42 height 12
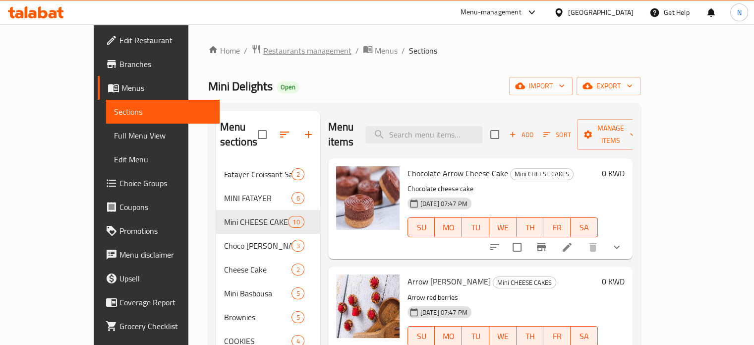
click at [276, 52] on span "Restaurants management" at bounding box center [307, 51] width 88 height 12
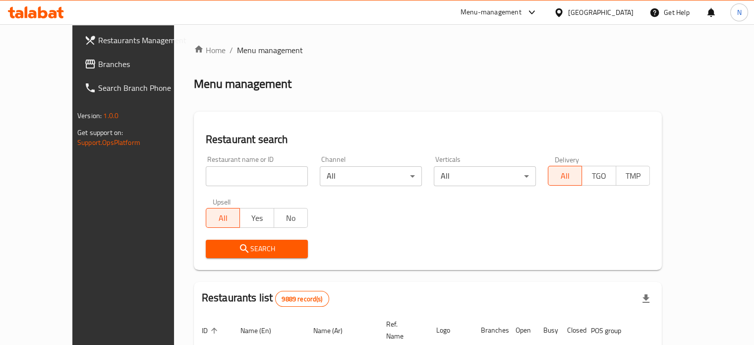
click at [249, 174] on input "search" at bounding box center [257, 176] width 102 height 20
type input "mini delights"
click button "Search" at bounding box center [257, 249] width 102 height 18
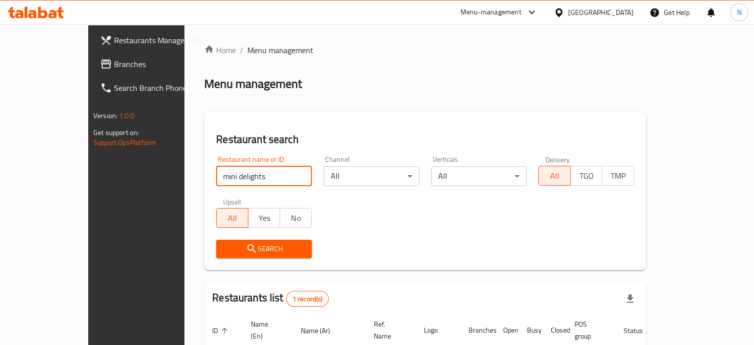
scroll to position [77, 0]
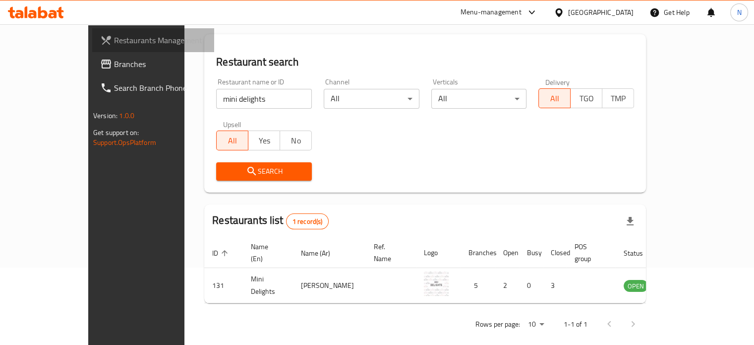
click at [114, 36] on span "Restaurants Management" at bounding box center [160, 40] width 92 height 12
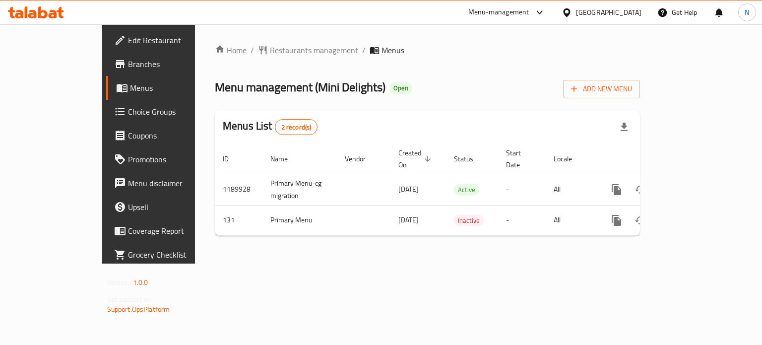
click at [195, 242] on div "Home / Restaurants management / Menus Menu management ( Mini Delights ) Open Ad…" at bounding box center [427, 143] width 465 height 239
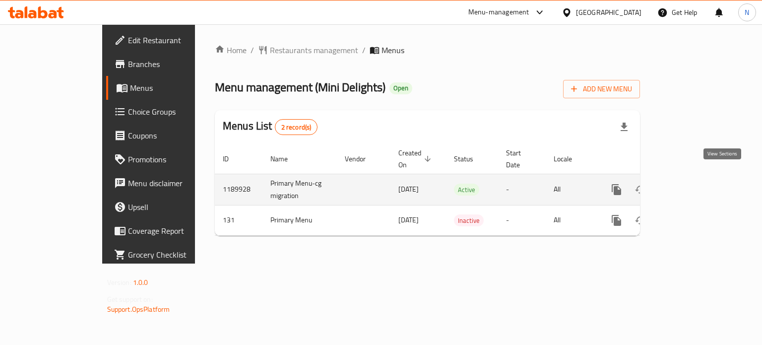
click at [692, 185] on icon "enhanced table" at bounding box center [687, 189] width 9 height 9
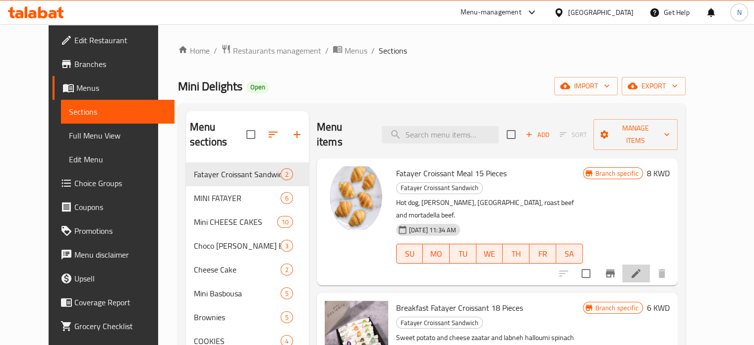
click at [650, 264] on li at bounding box center [636, 273] width 28 height 18
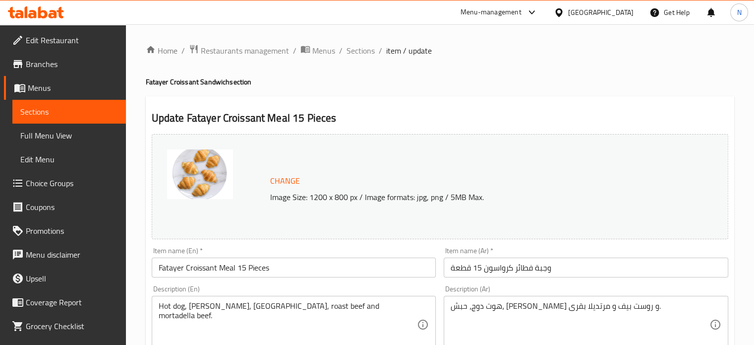
click at [191, 164] on img at bounding box center [200, 174] width 66 height 50
click at [289, 171] on button "Change" at bounding box center [285, 181] width 38 height 20
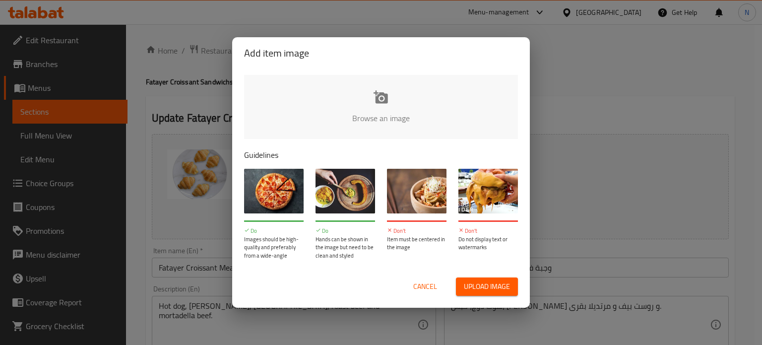
click at [382, 110] on input "file" at bounding box center [716, 121] width 944 height 93
click at [477, 281] on span "Upload image" at bounding box center [487, 286] width 46 height 12
click at [425, 293] on span "Cancel" at bounding box center [425, 286] width 24 height 12
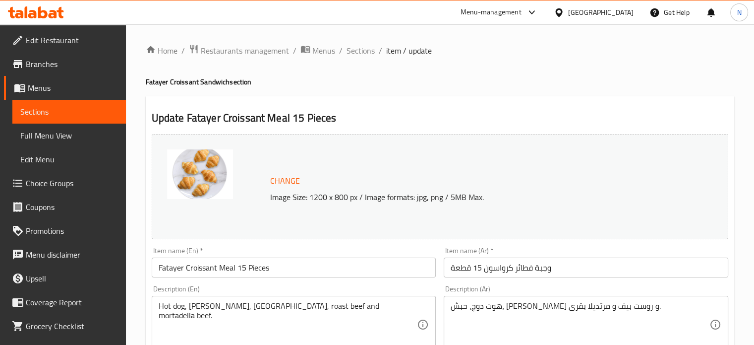
click at [610, 186] on div "Change Image Size: 1200 x 800 px / Image formats: jpg, png / 5MB Max." at bounding box center [471, 187] width 410 height 32
click at [284, 182] on span "Change" at bounding box center [285, 181] width 30 height 14
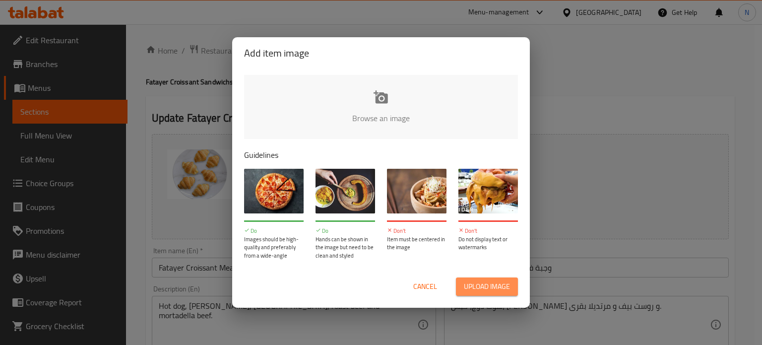
click at [493, 290] on span "Upload image" at bounding box center [487, 286] width 46 height 12
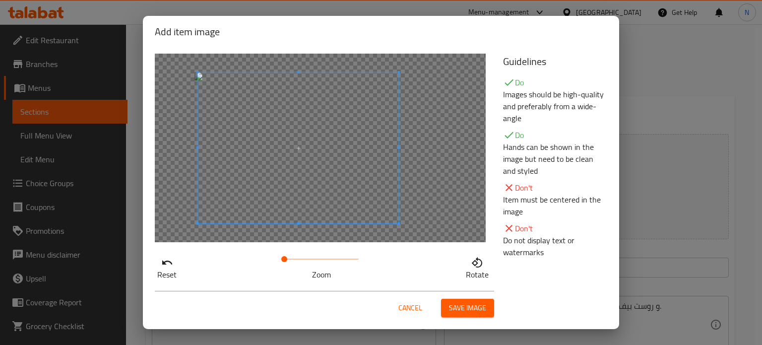
click at [270, 166] on span at bounding box center [298, 147] width 201 height 151
click at [401, 150] on div at bounding box center [320, 148] width 331 height 188
click at [407, 147] on div at bounding box center [320, 148] width 331 height 188
click at [304, 232] on div at bounding box center [320, 148] width 331 height 188
click at [307, 217] on span at bounding box center [309, 148] width 200 height 150
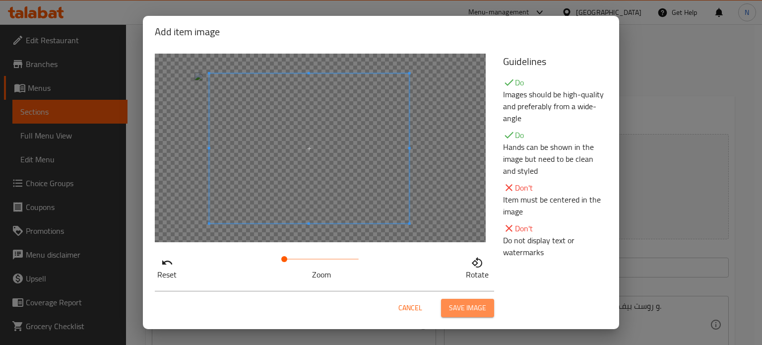
click at [450, 309] on span "Save image" at bounding box center [467, 308] width 37 height 12
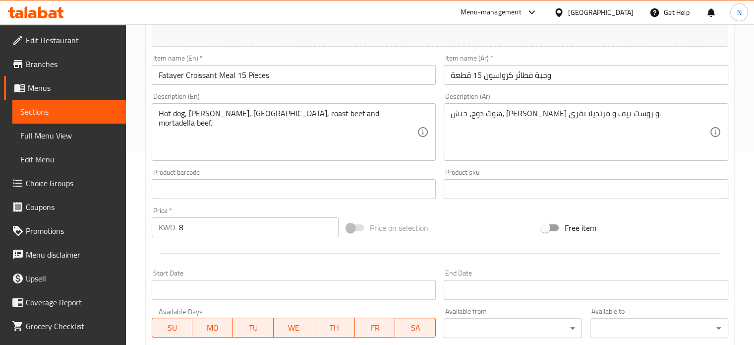
scroll to position [369, 0]
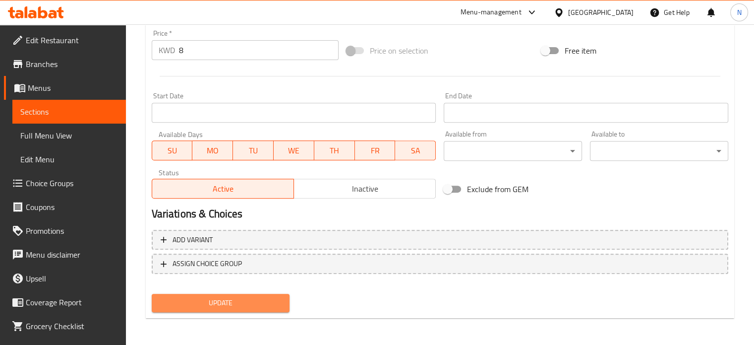
click at [217, 298] on span "Update" at bounding box center [221, 303] width 123 height 12
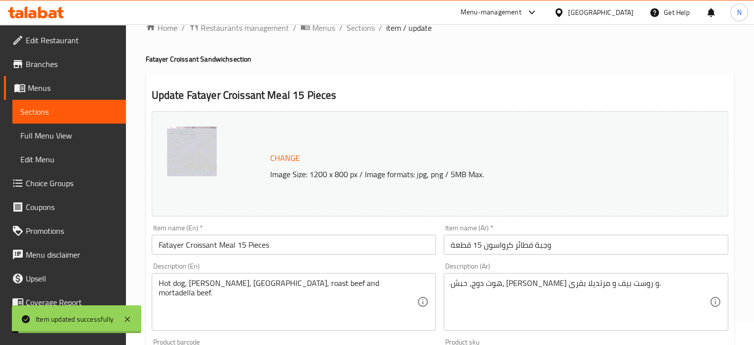
scroll to position [22, 0]
click at [370, 27] on ol "Home / Restaurants management / Menus / Sections / item / update" at bounding box center [440, 28] width 589 height 13
click at [370, 27] on span "Sections" at bounding box center [361, 28] width 28 height 12
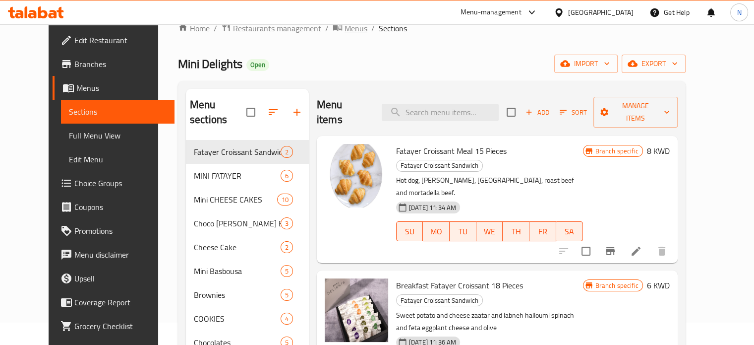
click at [345, 26] on span "Menus" at bounding box center [356, 28] width 23 height 12
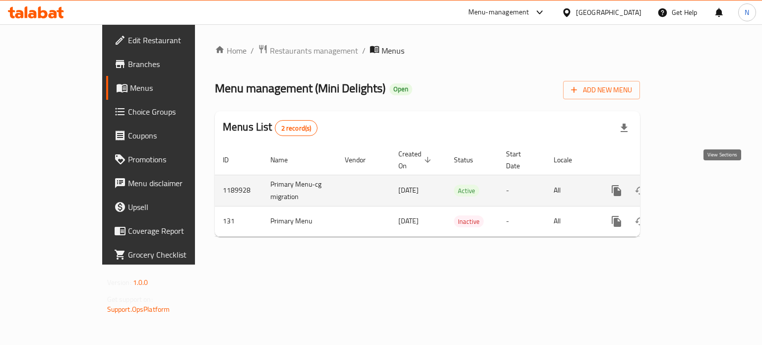
click at [700, 182] on link "enhanced table" at bounding box center [688, 191] width 24 height 24
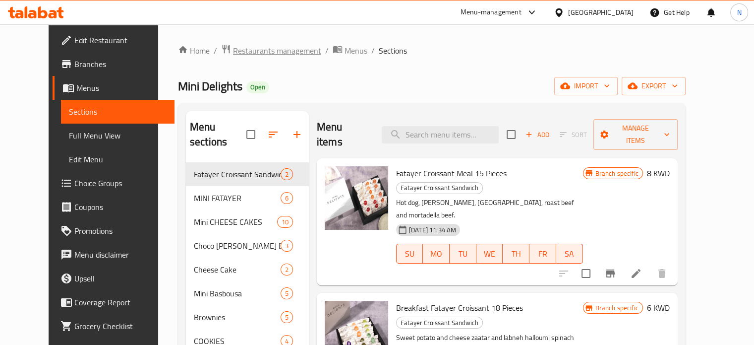
click at [265, 55] on span "Restaurants management" at bounding box center [277, 51] width 88 height 12
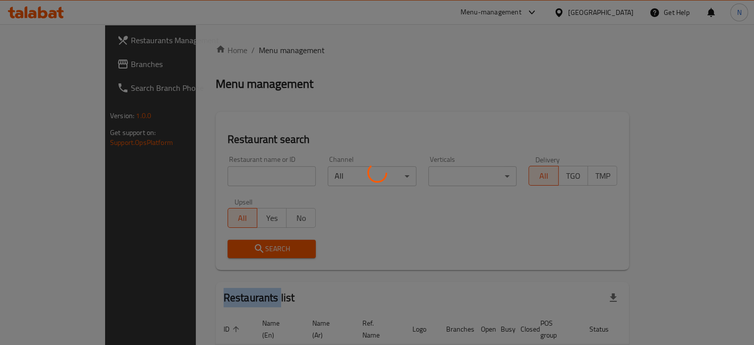
click at [265, 55] on div at bounding box center [377, 172] width 754 height 345
